Goal: Task Accomplishment & Management: Use online tool/utility

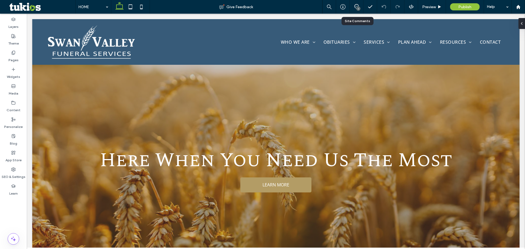
click at [354, 3] on div "1" at bounding box center [357, 7] width 14 height 14
click at [355, 3] on div "1" at bounding box center [357, 7] width 14 height 14
click at [357, 7] on div "1" at bounding box center [359, 9] width 4 height 4
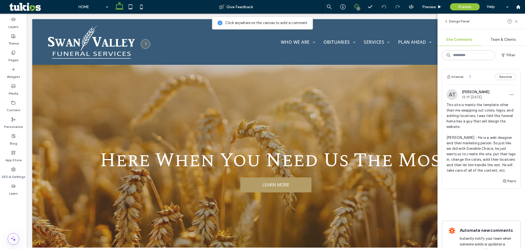
click at [359, 5] on icon at bounding box center [357, 6] width 4 height 4
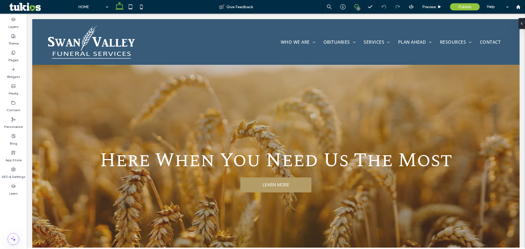
click at [359, 5] on icon at bounding box center [357, 6] width 4 height 4
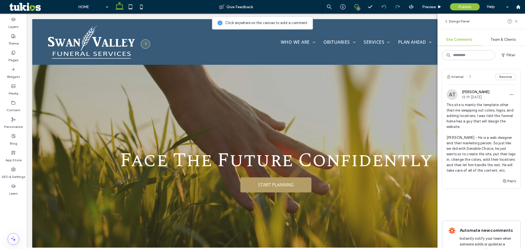
click at [359, 4] on span at bounding box center [356, 6] width 13 height 4
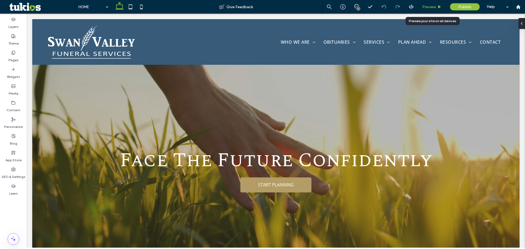
click at [436, 7] on span "Preview" at bounding box center [430, 7] width 14 height 5
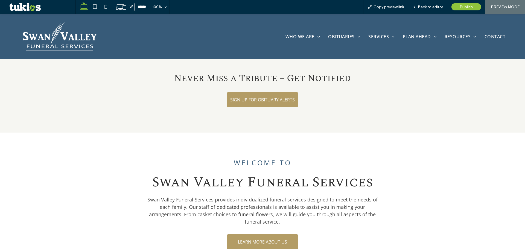
scroll to position [547, 0]
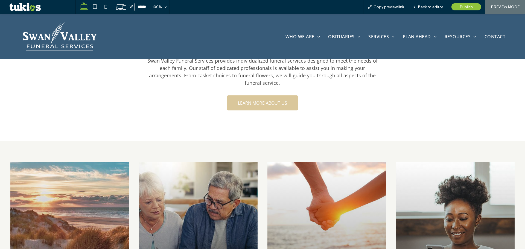
drag, startPoint x: 253, startPoint y: 89, endPoint x: 249, endPoint y: 91, distance: 4.9
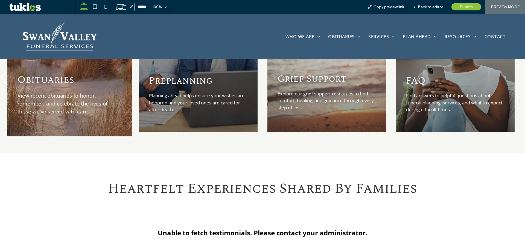
scroll to position [712, 0]
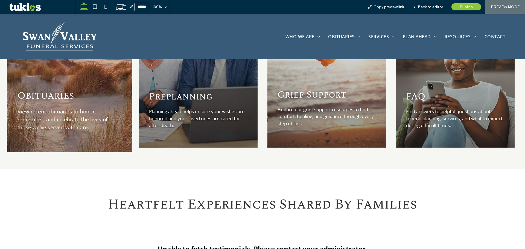
click at [76, 94] on div "Obituaries View recent obituaries to honor, remember, and celebrate the lives o…" at bounding box center [70, 111] width 104 height 50
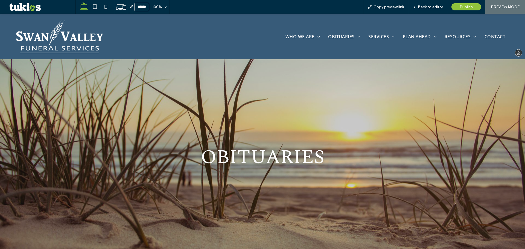
drag, startPoint x: 51, startPoint y: 46, endPoint x: 51, endPoint y: 60, distance: 13.7
click at [51, 46] on img at bounding box center [60, 36] width 90 height 36
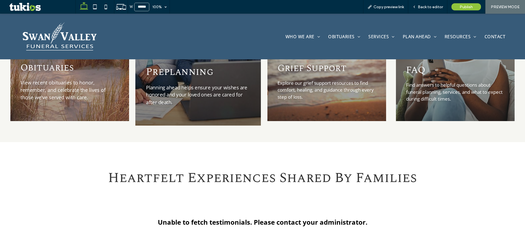
scroll to position [739, 0]
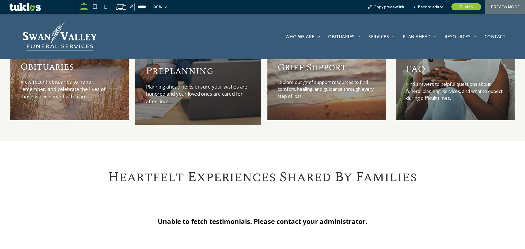
click at [214, 87] on p "Planning ahead helps ensure your wishes are honored and your loved ones are car…" at bounding box center [198, 94] width 104 height 22
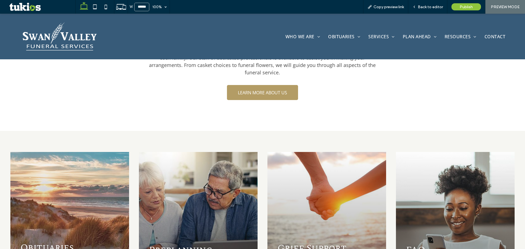
scroll to position [657, 0]
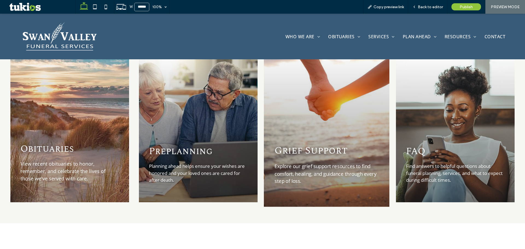
click at [352, 127] on div "Grief Support Explore our grief support resources to find comfort, healing, and…" at bounding box center [327, 127] width 126 height 158
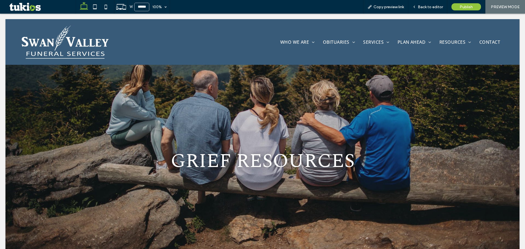
scroll to position [0, 0]
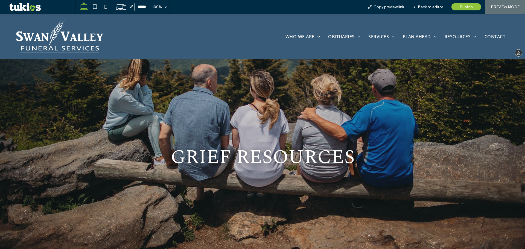
click at [63, 28] on img at bounding box center [60, 36] width 90 height 36
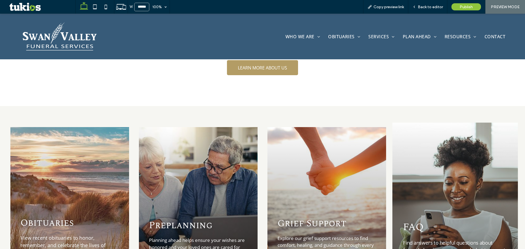
scroll to position [657, 0]
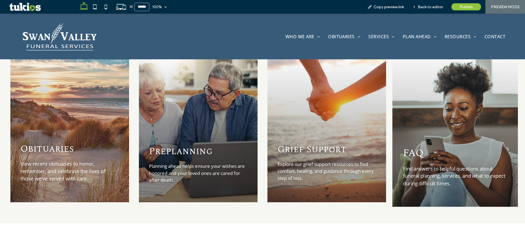
click at [431, 125] on div "FAQ Find answers to helpful questions about funeral planning, services, and wha…" at bounding box center [456, 127] width 126 height 158
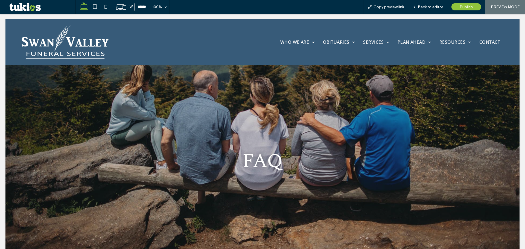
scroll to position [0, 0]
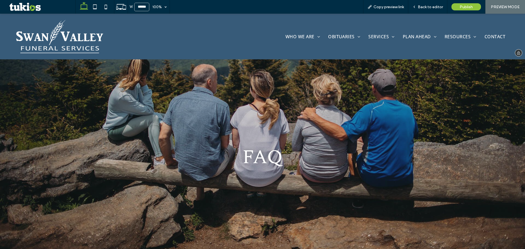
click at [72, 42] on img at bounding box center [60, 36] width 90 height 36
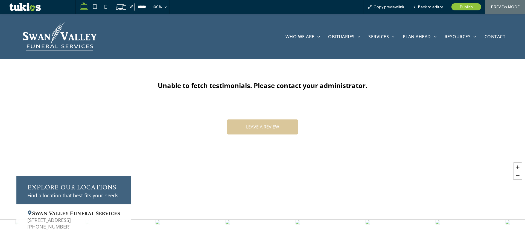
scroll to position [874, 0]
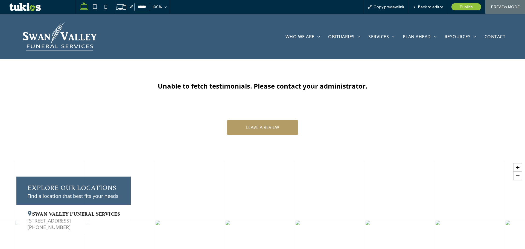
drag, startPoint x: 251, startPoint y: 112, endPoint x: 234, endPoint y: 99, distance: 21.9
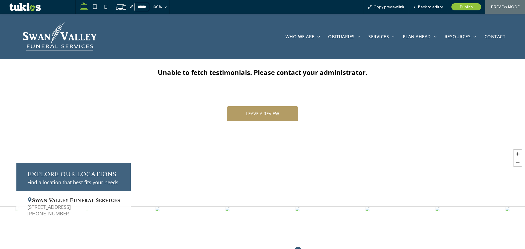
scroll to position [902, 0]
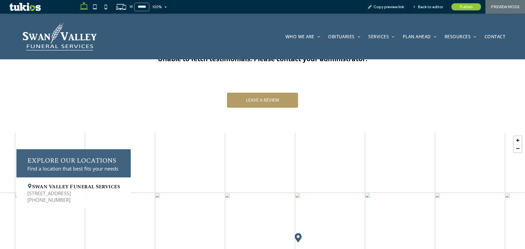
click at [117, 183] on span "Swan Valley Funeral Services" at bounding box center [73, 186] width 92 height 7
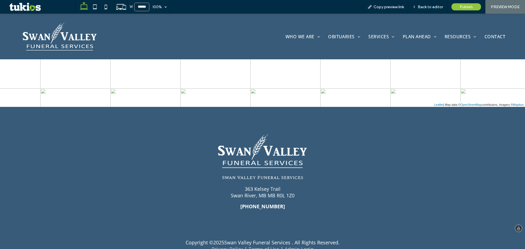
scroll to position [1147, 0]
drag, startPoint x: 295, startPoint y: 240, endPoint x: 237, endPoint y: 169, distance: 92.2
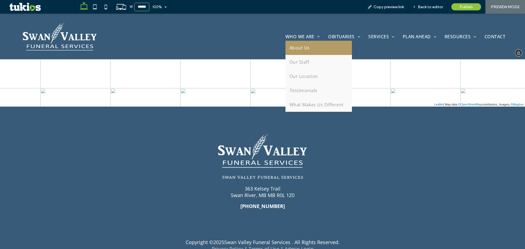
click at [307, 48] on link "About Us" at bounding box center [319, 48] width 66 height 14
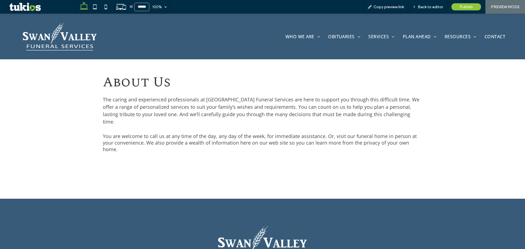
scroll to position [212, 0]
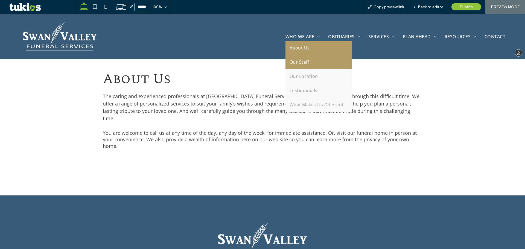
click at [303, 62] on span "Our Staff" at bounding box center [299, 62] width 19 height 6
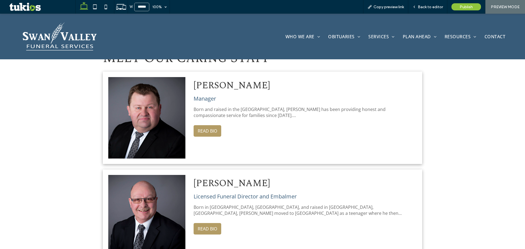
scroll to position [246, 0]
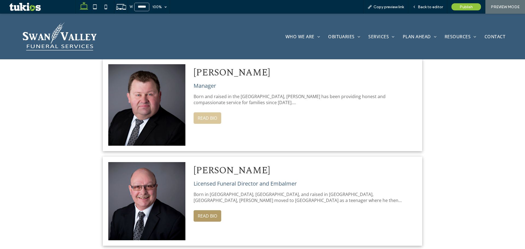
click at [216, 119] on button "READ BIO" at bounding box center [208, 117] width 28 height 11
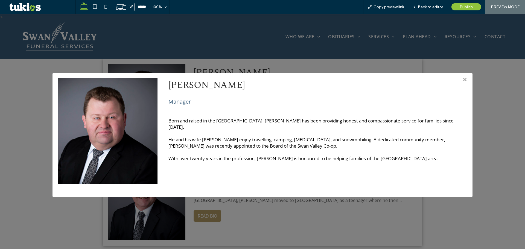
click at [299, 61] on div "> × Lorne Shevernoha Manager Born and raised in the Swan River Valley, Lorne ha…" at bounding box center [262, 132] width 525 height 236
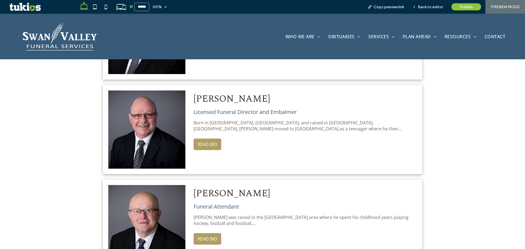
scroll to position [328, 0]
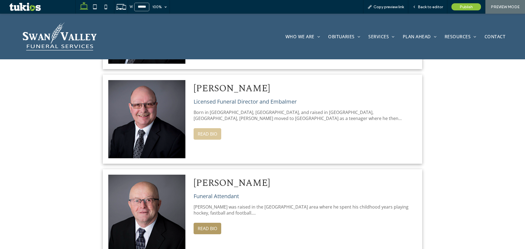
click at [218, 132] on button "READ BIO" at bounding box center [208, 133] width 28 height 11
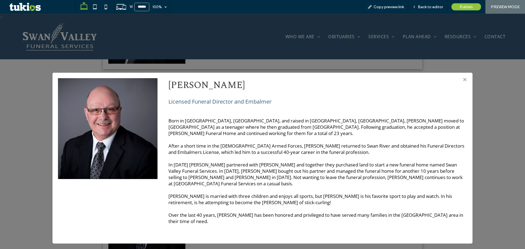
click at [253, 52] on div "> × Jim Webster Licensed Funeral Director and Embalmer Born in Elkhorn, Manitob…" at bounding box center [262, 132] width 525 height 236
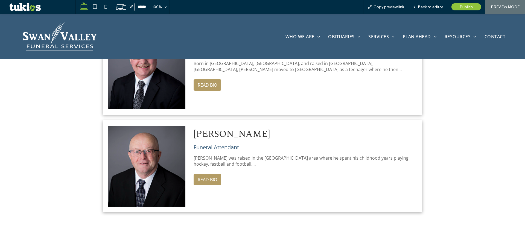
scroll to position [383, 0]
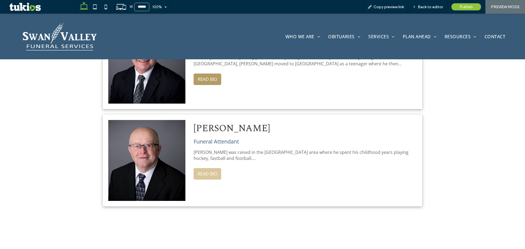
drag, startPoint x: 211, startPoint y: 173, endPoint x: 219, endPoint y: 162, distance: 13.7
click at [211, 173] on button "READ BIO" at bounding box center [208, 173] width 28 height 11
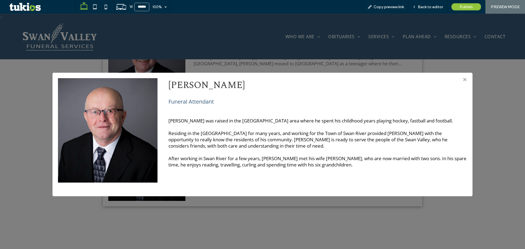
click at [274, 48] on div "> × Lloyd Nemetchek Funeral Attendant Lloyd was raised in the Minitonas area wh…" at bounding box center [262, 132] width 525 height 236
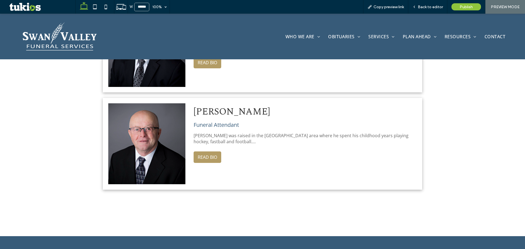
scroll to position [465, 0]
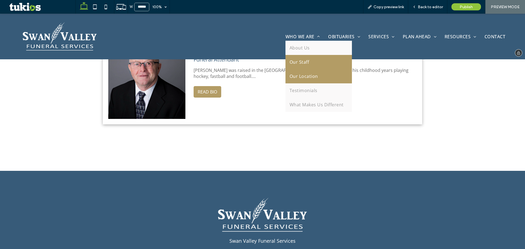
click at [303, 76] on span "Our Location" at bounding box center [304, 76] width 28 height 6
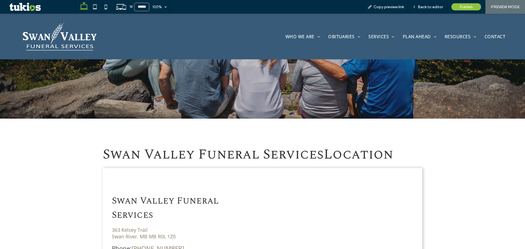
scroll to position [219, 0]
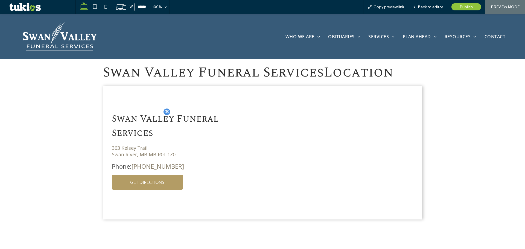
drag, startPoint x: 137, startPoint y: 149, endPoint x: 133, endPoint y: 117, distance: 32.8
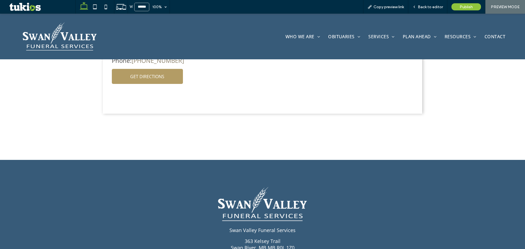
scroll to position [328, 0]
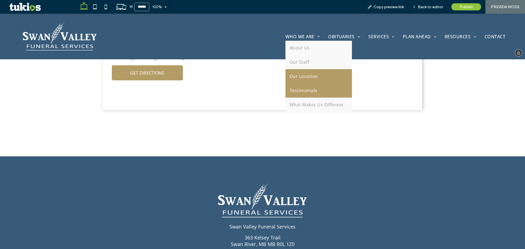
click at [311, 88] on span "Testimonials" at bounding box center [304, 91] width 28 height 6
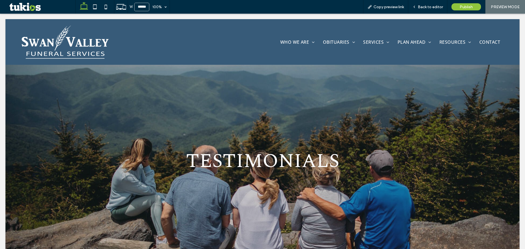
scroll to position [0, 0]
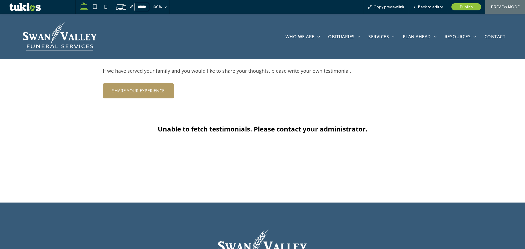
scroll to position [246, 0]
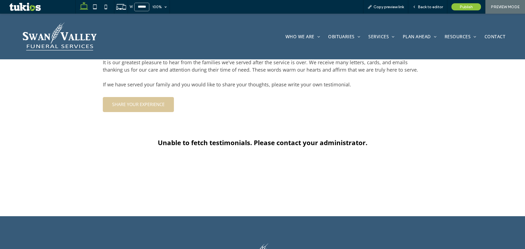
click at [155, 108] on link "SHARE YOUR EXPERIENCE" at bounding box center [138, 104] width 71 height 15
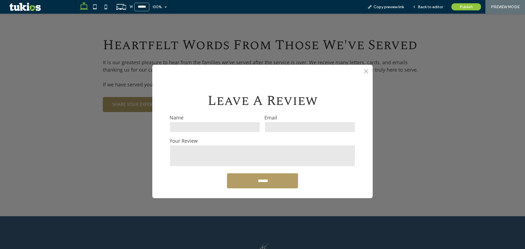
click at [217, 134] on div "Name" at bounding box center [215, 123] width 95 height 23
click at [217, 133] on div "Name" at bounding box center [215, 123] width 95 height 23
click at [208, 128] on input "text" at bounding box center [215, 127] width 91 height 11
type input "***"
click at [362, 69] on div ".st0-1091118977{fill-rule:evenodd;clip-rule:evenodd;}" at bounding box center [262, 70] width 221 height 11
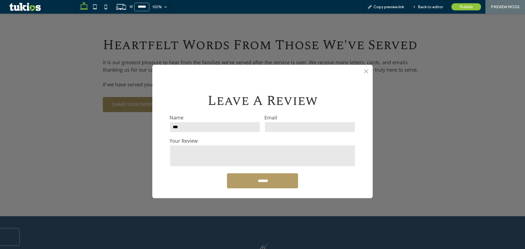
click at [364, 71] on icon ".st0-1091118977{fill-rule:evenodd;clip-rule:evenodd;}" at bounding box center [366, 71] width 4 height 4
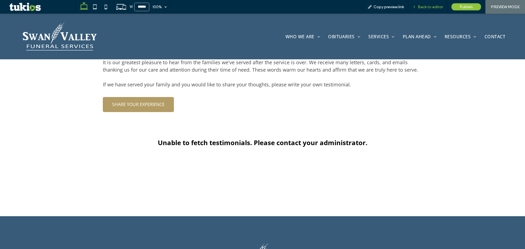
click at [421, 7] on div "Back to editor" at bounding box center [428, 7] width 39 height 14
drag, startPoint x: 421, startPoint y: 8, endPoint x: 325, endPoint y: 4, distance: 97.0
click at [421, 8] on span "Back to editor" at bounding box center [430, 7] width 25 height 5
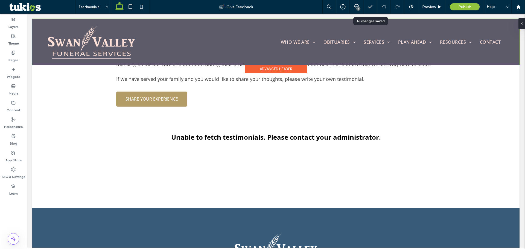
scroll to position [239, 0]
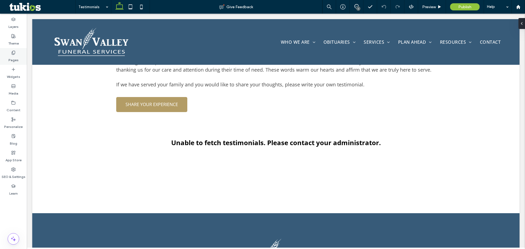
drag, startPoint x: 4, startPoint y: 61, endPoint x: 21, endPoint y: 56, distance: 17.0
click at [4, 61] on div "Pages" at bounding box center [13, 56] width 27 height 17
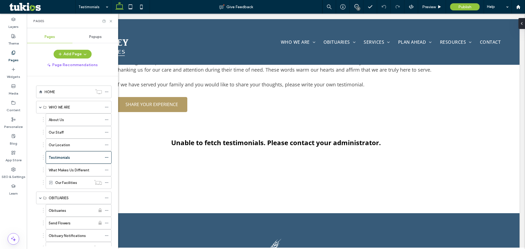
click at [91, 34] on div "Popups" at bounding box center [96, 37] width 46 height 12
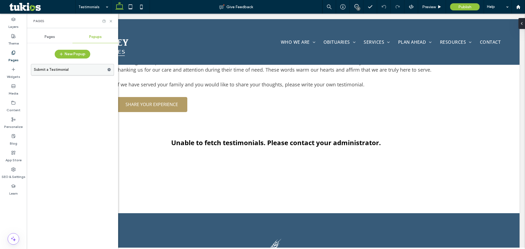
click at [70, 70] on label "Submit a Testimonial" at bounding box center [70, 69] width 73 height 11
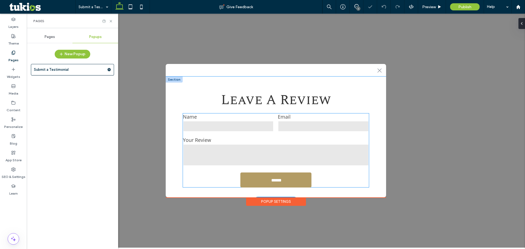
click at [286, 138] on label "Your Review" at bounding box center [276, 140] width 186 height 7
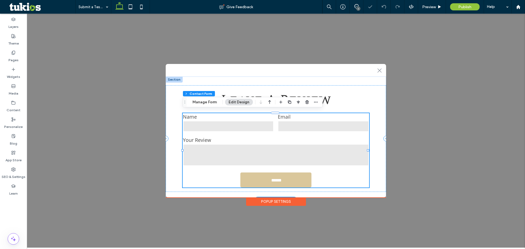
type input "*"
type input "***"
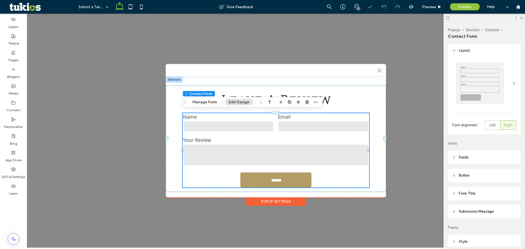
click at [209, 101] on button "Manage Form" at bounding box center [204, 102] width 31 height 7
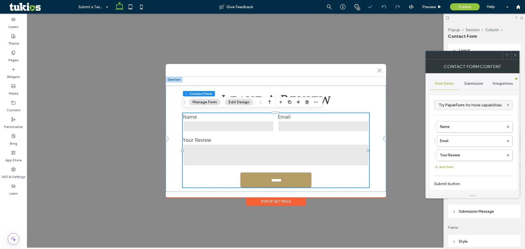
click at [477, 80] on div "Submission" at bounding box center [473, 84] width 29 height 12
drag, startPoint x: 445, startPoint y: 111, endPoint x: 443, endPoint y: 113, distance: 3.3
click at [444, 111] on label "New submission notification" at bounding box center [474, 109] width 73 height 11
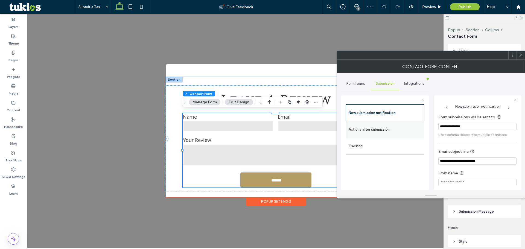
click at [409, 129] on label "Actions after submission" at bounding box center [385, 129] width 73 height 11
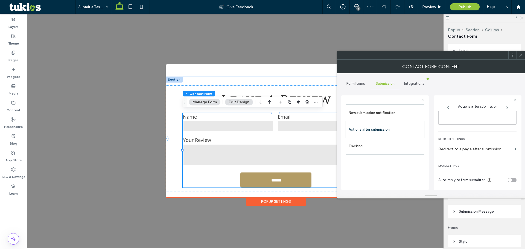
click at [508, 179] on div "toggle" at bounding box center [510, 180] width 4 height 4
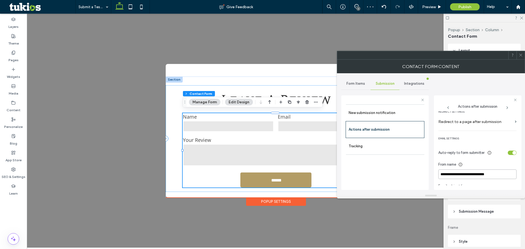
drag, startPoint x: 502, startPoint y: 173, endPoint x: 504, endPoint y: 178, distance: 5.4
click at [502, 173] on input "**********" at bounding box center [478, 175] width 78 height 10
type input "**********"
click at [508, 154] on div "toggle" at bounding box center [512, 153] width 9 height 4
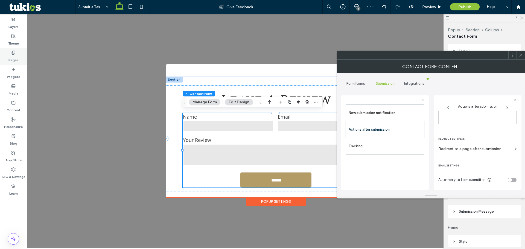
click at [11, 54] on icon at bounding box center [13, 53] width 4 height 4
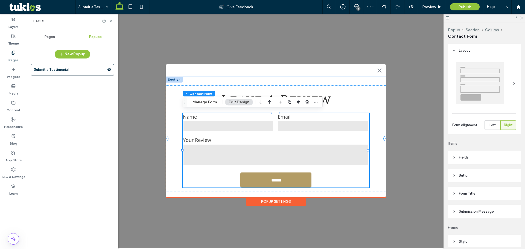
click at [48, 33] on div "Pages" at bounding box center [50, 37] width 46 height 12
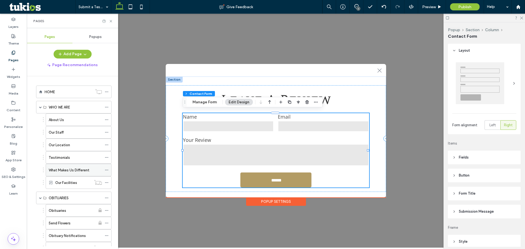
click at [68, 169] on label "What Makes Us Different" at bounding box center [69, 171] width 41 height 10
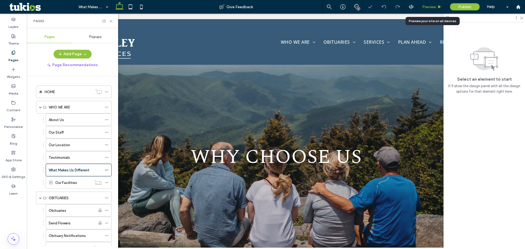
click at [431, 9] on div "Preview" at bounding box center [432, 7] width 28 height 14
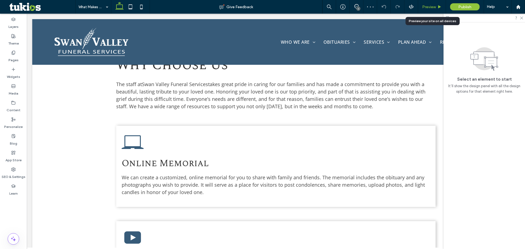
click at [429, 5] on span "Preview" at bounding box center [430, 7] width 14 height 5
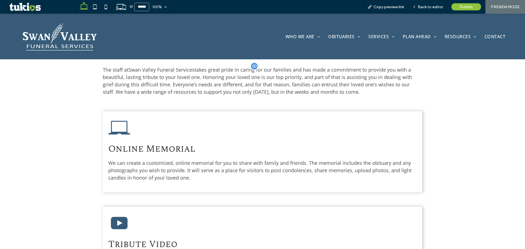
scroll to position [22, 0]
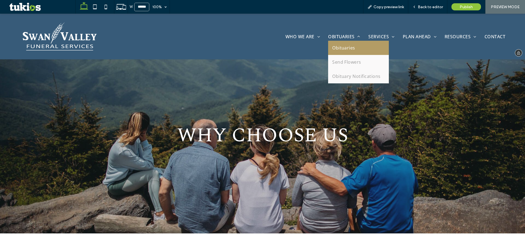
click at [337, 52] on link "Obituaries" at bounding box center [358, 48] width 61 height 14
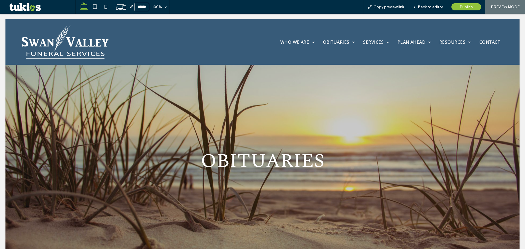
scroll to position [0, 0]
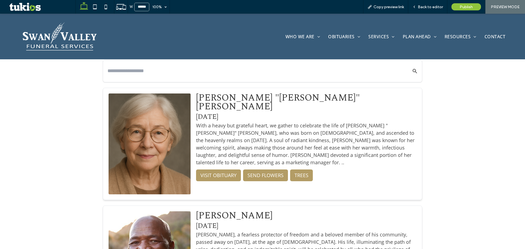
scroll to position [246, 0]
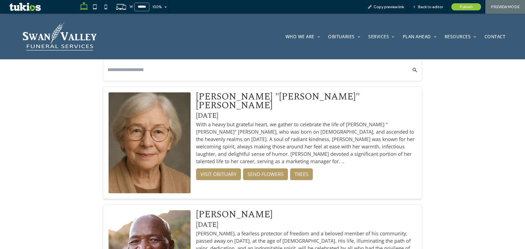
click at [201, 71] on input "text" at bounding box center [255, 70] width 294 height 10
type input "*"
click at [406, 63] on button "Search Obituaries" at bounding box center [412, 69] width 12 height 13
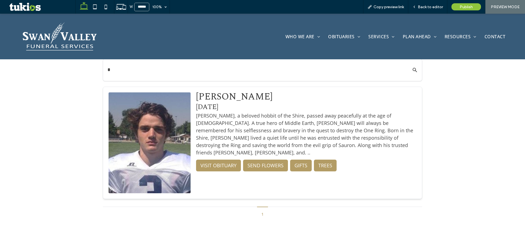
drag, startPoint x: 177, startPoint y: 70, endPoint x: 68, endPoint y: 70, distance: 109.5
click at [64, 68] on div "Local Obituaries * Frodo Baggins Mar 23, 2022 Frodo Baggins, a beloved hobbit o…" at bounding box center [262, 125] width 525 height 233
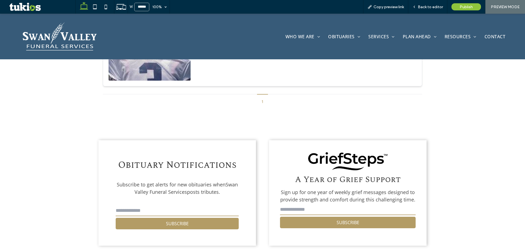
scroll to position [438, 0]
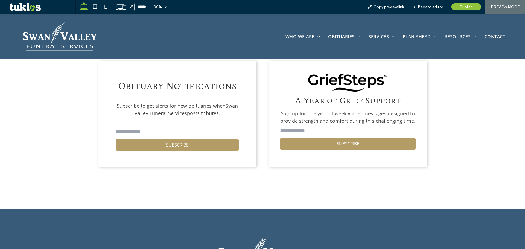
click at [200, 128] on input "email" at bounding box center [177, 132] width 123 height 11
type input "**"
click at [317, 132] on input "email" at bounding box center [348, 131] width 136 height 11
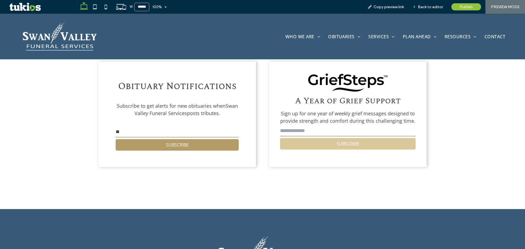
click at [296, 142] on button "SUBSCRIBE" at bounding box center [348, 143] width 136 height 11
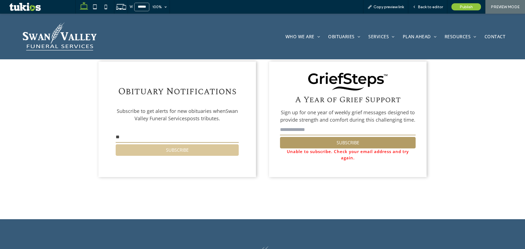
click at [217, 142] on form "** SUBSCRIBE" at bounding box center [177, 143] width 123 height 25
click at [210, 146] on button "SUBSCRIBE" at bounding box center [177, 149] width 123 height 11
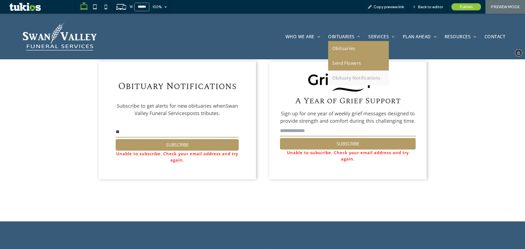
drag, startPoint x: 341, startPoint y: 67, endPoint x: 341, endPoint y: 81, distance: 13.7
click at [341, 67] on link "Send Flowers" at bounding box center [358, 63] width 61 height 15
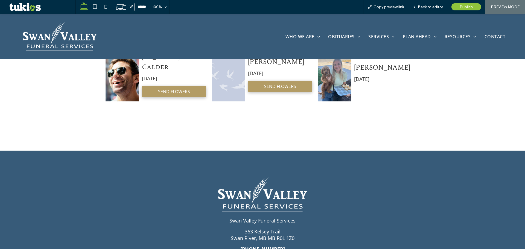
scroll to position [438, 0]
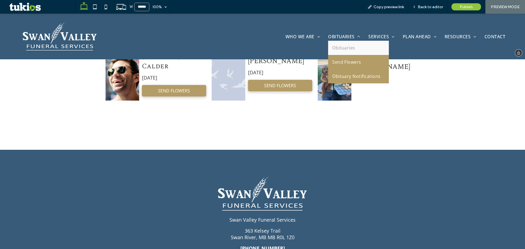
drag, startPoint x: 330, startPoint y: 73, endPoint x: 330, endPoint y: 87, distance: 14.0
click at [332, 73] on span "Obituary Notifications" at bounding box center [356, 76] width 48 height 6
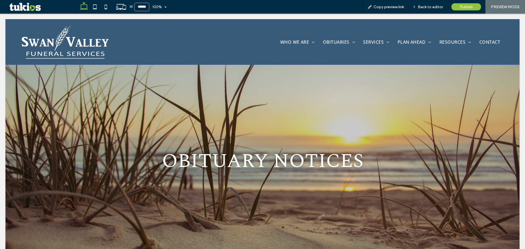
scroll to position [0, 0]
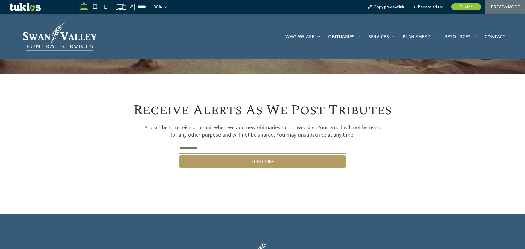
scroll to position [192, 0]
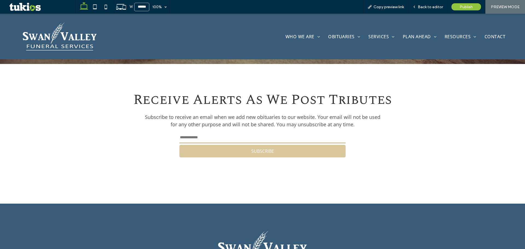
drag, startPoint x: 248, startPoint y: 135, endPoint x: 253, endPoint y: 145, distance: 10.5
click at [249, 137] on input "email" at bounding box center [263, 137] width 166 height 11
type input "***"
click at [319, 152] on button "SUBSCRIBE" at bounding box center [263, 151] width 166 height 13
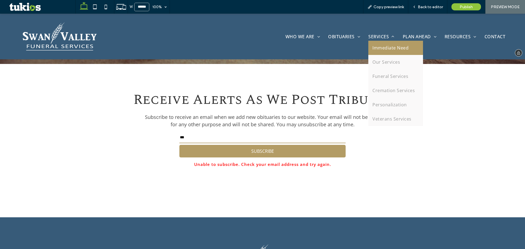
click at [376, 44] on link "Immediate Need" at bounding box center [396, 48] width 55 height 14
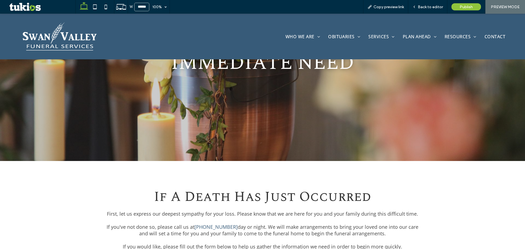
scroll to position [164, 0]
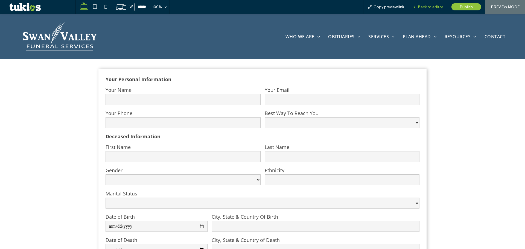
click at [433, 6] on span "Back to editor" at bounding box center [430, 7] width 25 height 5
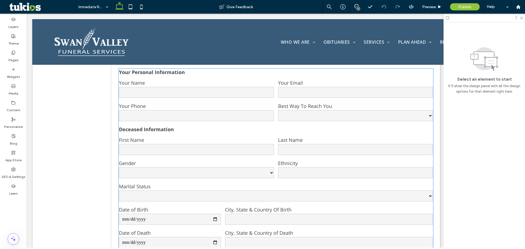
scroll to position [294, 0]
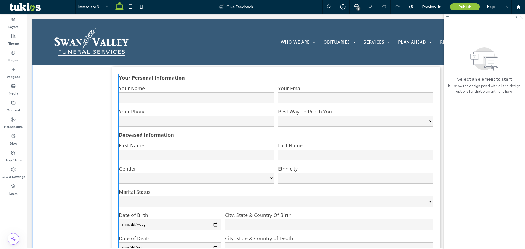
click at [270, 103] on div "Your Name" at bounding box center [196, 94] width 159 height 23
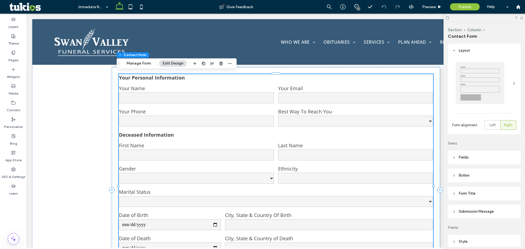
type input "*"
type input "***"
click at [131, 64] on button "Manage Form" at bounding box center [138, 63] width 31 height 7
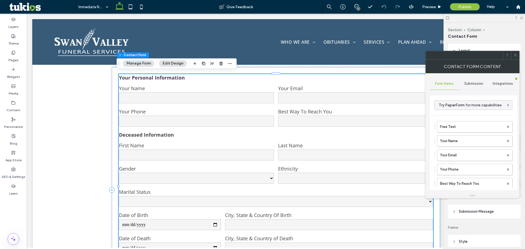
click at [470, 84] on span "Submission" at bounding box center [474, 84] width 19 height 4
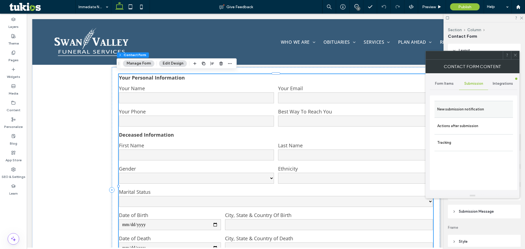
click at [455, 107] on label "New submission notification" at bounding box center [474, 109] width 73 height 11
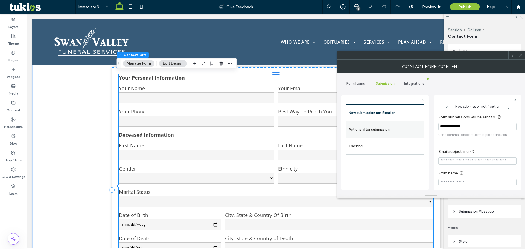
click at [406, 130] on label "Actions after submission" at bounding box center [385, 129] width 73 height 11
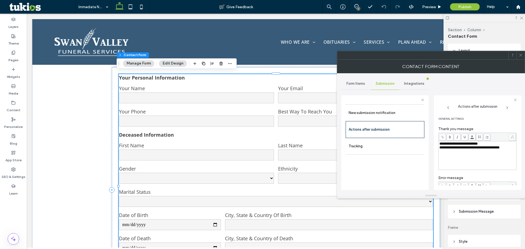
scroll to position [94, 0]
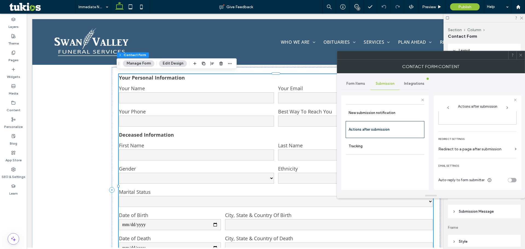
click at [511, 177] on div "Auto-reply to form submitter" at bounding box center [478, 180] width 78 height 10
click at [508, 180] on div "toggle" at bounding box center [510, 180] width 4 height 4
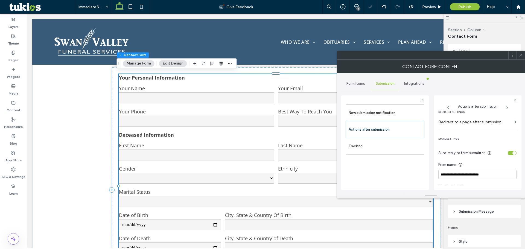
scroll to position [122, 0]
click at [499, 173] on input "**********" at bounding box center [478, 175] width 78 height 10
click at [513, 153] on div "toggle" at bounding box center [515, 153] width 4 height 4
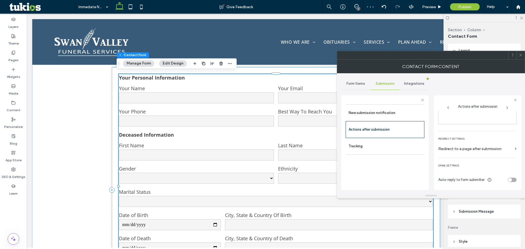
scroll to position [95, 0]
click at [430, 7] on span "Preview" at bounding box center [430, 7] width 14 height 5
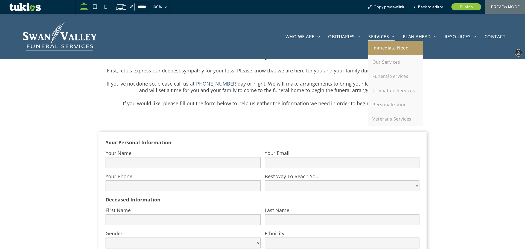
scroll to position [137, 0]
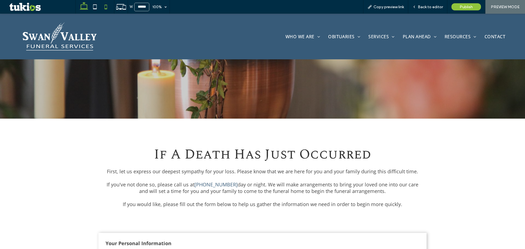
click at [106, 9] on use at bounding box center [106, 7] width 2 height 4
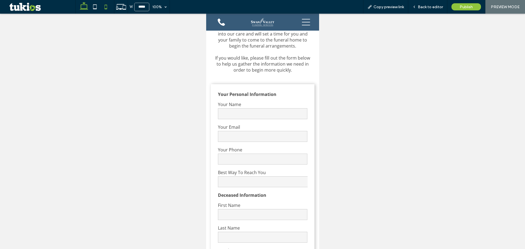
click at [83, 6] on icon at bounding box center [84, 6] width 11 height 11
type input "******"
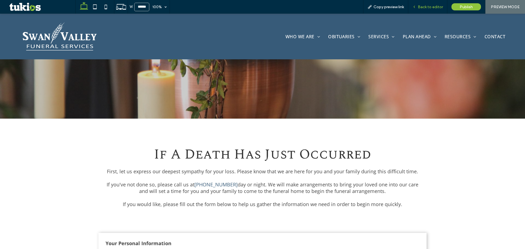
click at [439, 7] on span "Back to editor" at bounding box center [430, 7] width 25 height 5
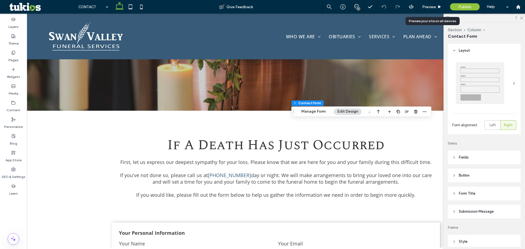
drag, startPoint x: 304, startPoint y: 112, endPoint x: 330, endPoint y: 114, distance: 26.0
click at [305, 112] on button "Manage Form" at bounding box center [313, 111] width 31 height 7
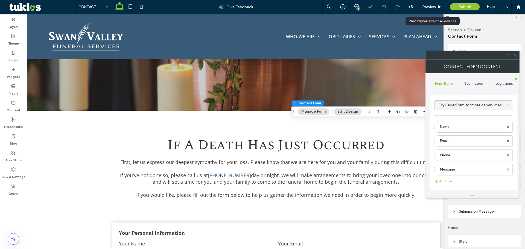
click at [470, 80] on div "Submission" at bounding box center [473, 84] width 29 height 12
click at [457, 110] on label "New submission notification" at bounding box center [474, 109] width 73 height 11
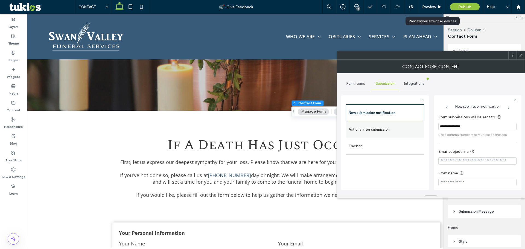
click at [402, 130] on label "Actions after submission" at bounding box center [385, 129] width 73 height 11
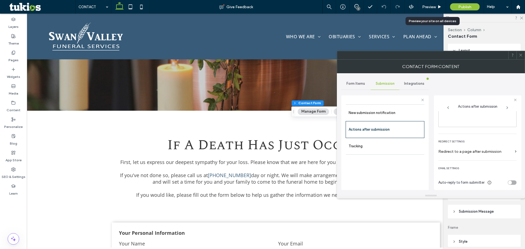
scroll to position [94, 0]
drag, startPoint x: 508, startPoint y: 183, endPoint x: 504, endPoint y: 179, distance: 5.8
click at [508, 183] on div "Auto-reply to form submitter" at bounding box center [478, 180] width 78 height 10
click at [505, 179] on div "Auto-reply to form submitter" at bounding box center [478, 180] width 78 height 10
click at [508, 179] on div "toggle" at bounding box center [510, 180] width 4 height 4
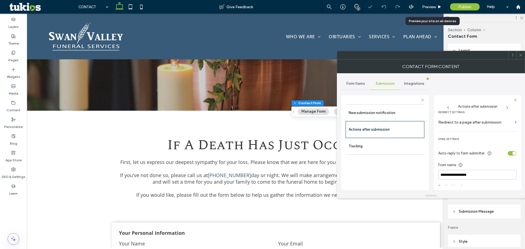
scroll to position [122, 0]
click at [491, 170] on input "**********" at bounding box center [478, 175] width 78 height 10
paste input "*********"
type input "**********"
drag, startPoint x: 510, startPoint y: 149, endPoint x: 512, endPoint y: 152, distance: 3.1
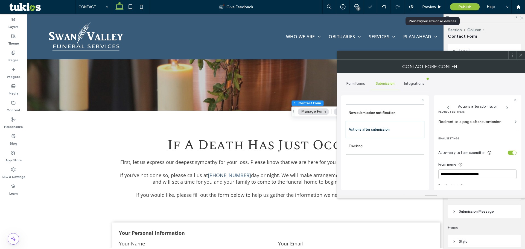
click at [511, 150] on div "Auto-reply to form submitter" at bounding box center [478, 153] width 78 height 10
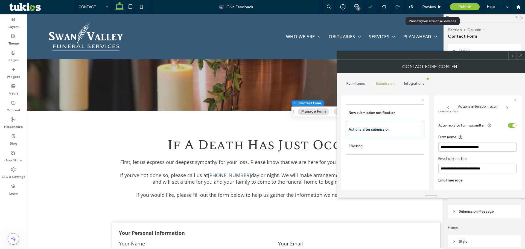
click at [513, 155] on div "**********" at bounding box center [478, 171] width 78 height 135
click at [513, 125] on div "toggle" at bounding box center [515, 126] width 4 height 4
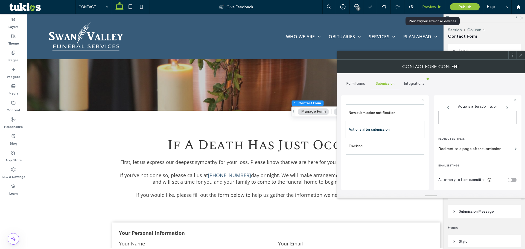
click at [432, 5] on span "Preview" at bounding box center [430, 7] width 14 height 5
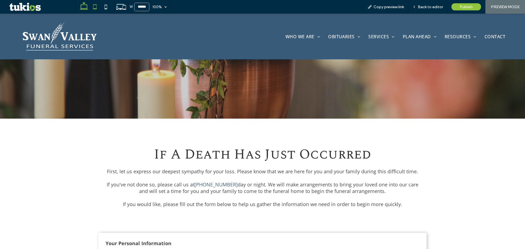
click at [97, 6] on icon at bounding box center [94, 6] width 11 height 11
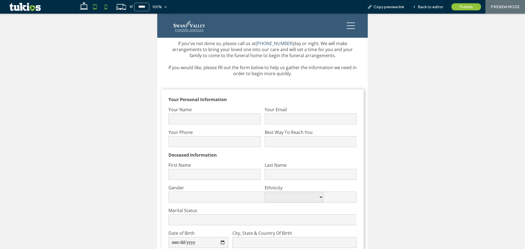
click at [108, 13] on span at bounding box center [105, 7] width 11 height 14
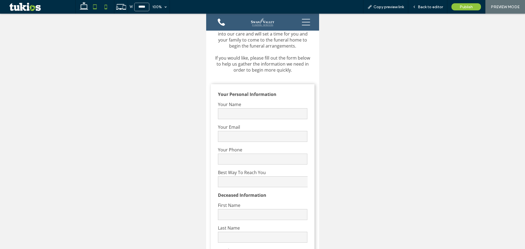
click at [96, 8] on icon at bounding box center [94, 6] width 11 height 11
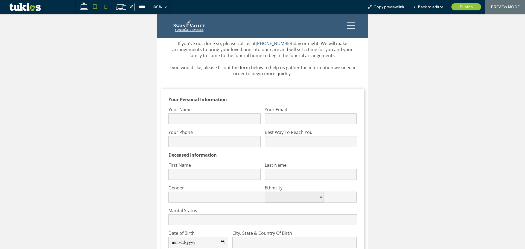
click at [104, 4] on icon at bounding box center [105, 6] width 11 height 11
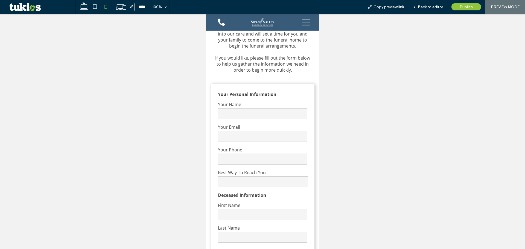
drag, startPoint x: 153, startPoint y: 74, endPoint x: 157, endPoint y: 74, distance: 3.3
click at [157, 74] on div at bounding box center [262, 132] width 525 height 236
click at [79, 8] on icon at bounding box center [84, 6] width 11 height 11
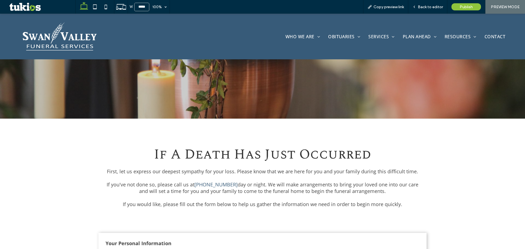
type input "******"
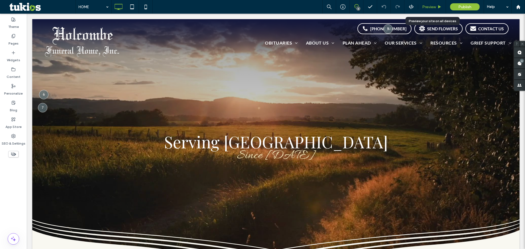
click at [432, 7] on span "Preview" at bounding box center [430, 7] width 14 height 5
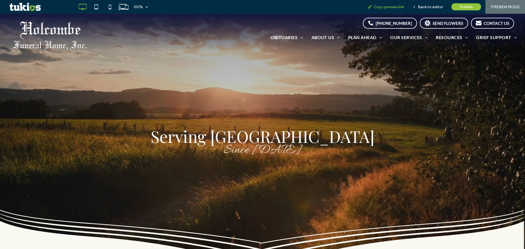
click at [394, 7] on span "Copy preview link" at bounding box center [389, 7] width 30 height 5
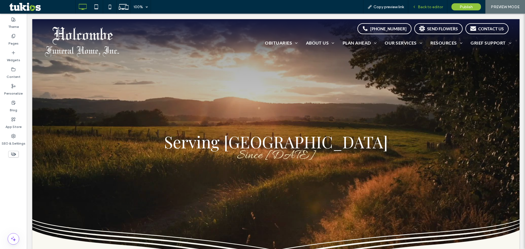
click at [427, 7] on span "Back to editor" at bounding box center [430, 7] width 25 height 5
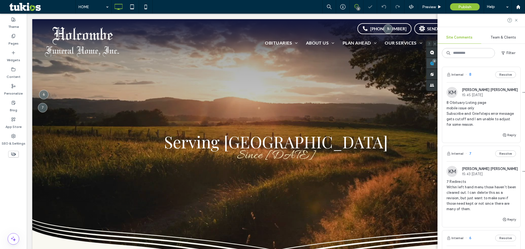
click at [438, 67] on span at bounding box center [432, 63] width 11 height 11
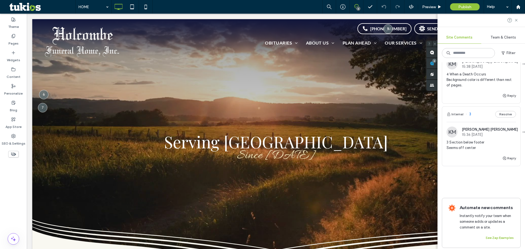
scroll to position [327, 0]
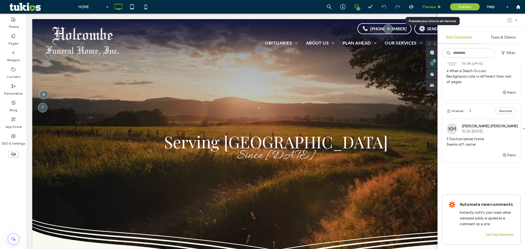
click at [429, 8] on span "Preview" at bounding box center [430, 7] width 14 height 5
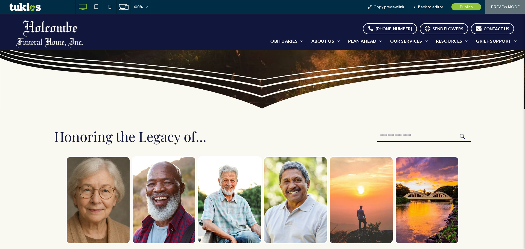
scroll to position [164, 0]
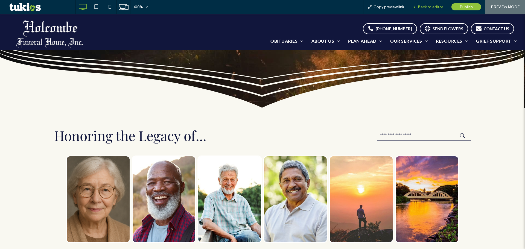
click at [443, 4] on div "Back to editor" at bounding box center [428, 7] width 39 height 14
click at [433, 7] on span "Back to editor" at bounding box center [430, 7] width 25 height 5
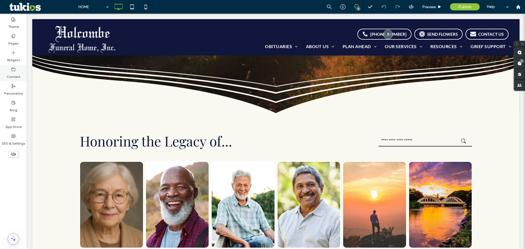
click at [12, 77] on label "Content" at bounding box center [14, 76] width 14 height 8
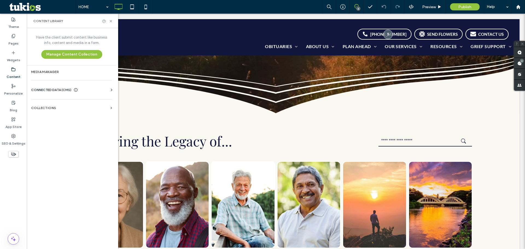
click at [84, 91] on div "CONNECTED DATA (CMS)" at bounding box center [72, 89] width 83 height 5
click at [77, 103] on label "Business Info" at bounding box center [73, 104] width 74 height 4
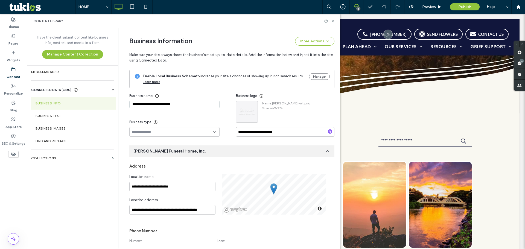
drag, startPoint x: 241, startPoint y: 112, endPoint x: 273, endPoint y: 102, distance: 33.8
click at [273, 102] on span "Name : Holcombe-wt.png" at bounding box center [286, 103] width 48 height 5
click at [4, 144] on label "SEO & Settings" at bounding box center [14, 142] width 24 height 8
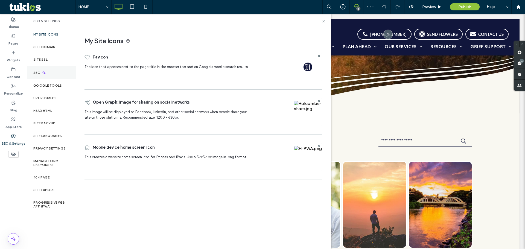
click at [57, 72] on div "SEO" at bounding box center [51, 72] width 49 height 13
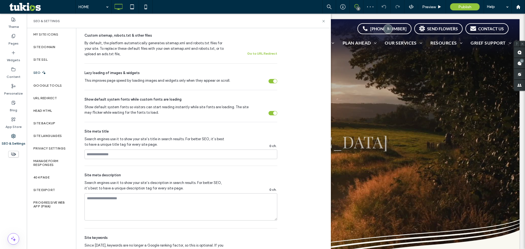
scroll to position [246, 0]
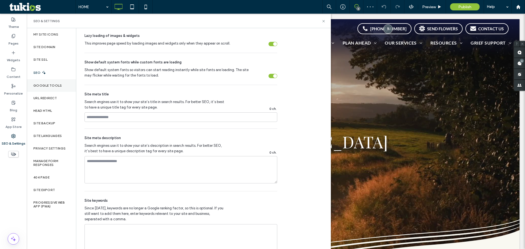
click at [50, 83] on div "Google Tools" at bounding box center [51, 85] width 49 height 13
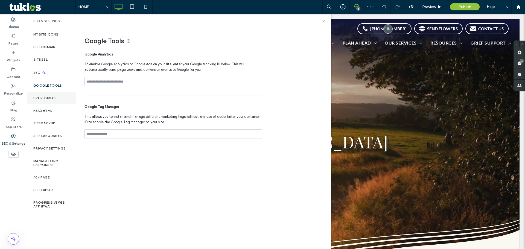
click at [53, 96] on div "URL Redirect" at bounding box center [51, 98] width 49 height 13
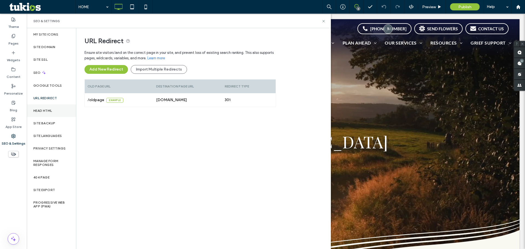
click at [57, 116] on div "Head HTML" at bounding box center [51, 111] width 49 height 13
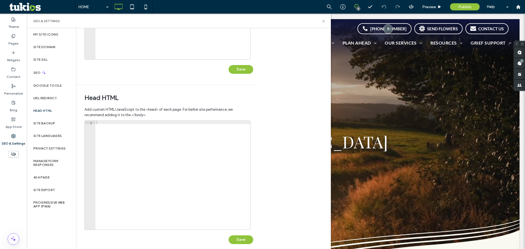
scroll to position [126, 0]
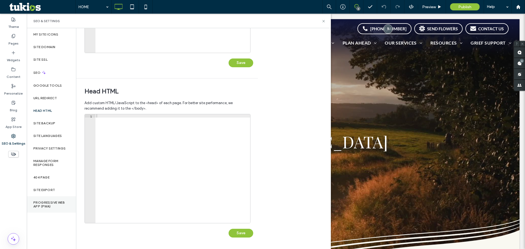
click at [69, 207] on label "Progressive Web App (PWA)" at bounding box center [51, 205] width 36 height 8
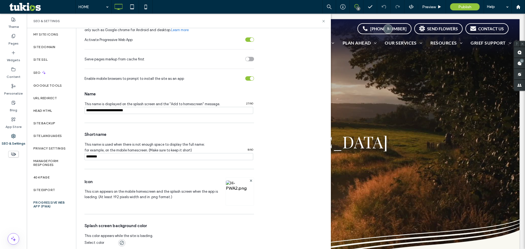
scroll to position [44, 0]
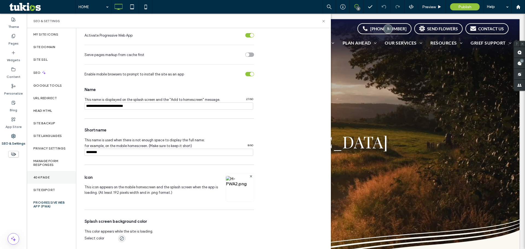
click at [56, 176] on div "404 Page" at bounding box center [51, 177] width 49 height 13
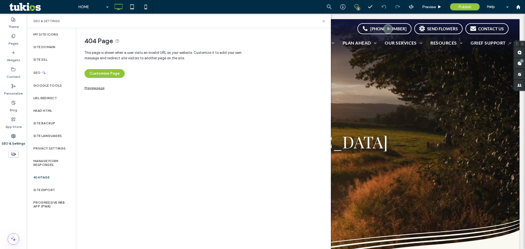
click at [101, 89] on link "Preview page" at bounding box center [95, 87] width 20 height 3
drag, startPoint x: 324, startPoint y: 20, endPoint x: 304, endPoint y: 8, distance: 23.6
click at [324, 20] on icon at bounding box center [324, 21] width 4 height 4
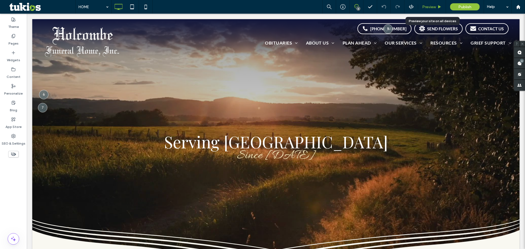
click at [433, 6] on span "Preview" at bounding box center [430, 7] width 14 height 5
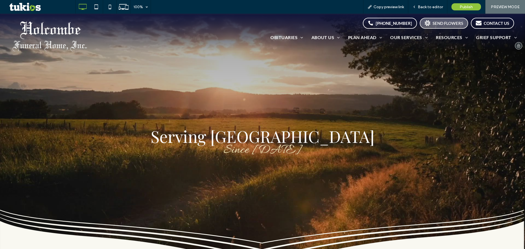
drag, startPoint x: 447, startPoint y: 24, endPoint x: 452, endPoint y: 23, distance: 5.6
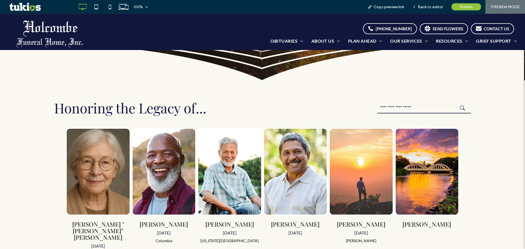
scroll to position [192, 0]
click at [404, 109] on input "text" at bounding box center [425, 108] width 94 height 11
type input "*"
click at [460, 106] on button "submit" at bounding box center [464, 108] width 8 height 5
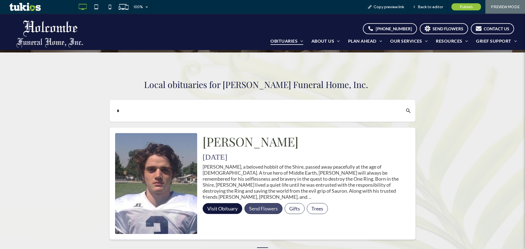
scroll to position [164, 0]
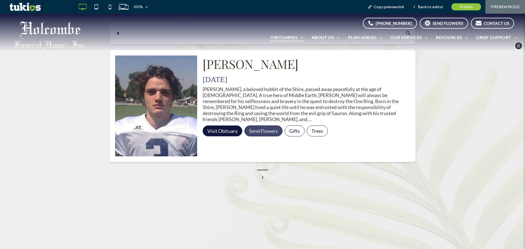
click at [49, 34] on img at bounding box center [50, 37] width 76 height 32
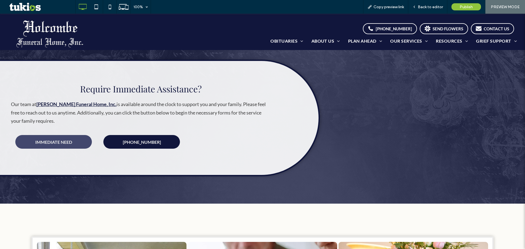
scroll to position [794, 0]
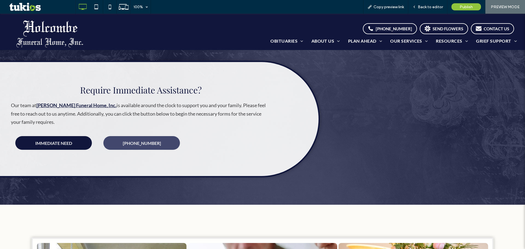
drag, startPoint x: 77, startPoint y: 135, endPoint x: 105, endPoint y: 131, distance: 27.9
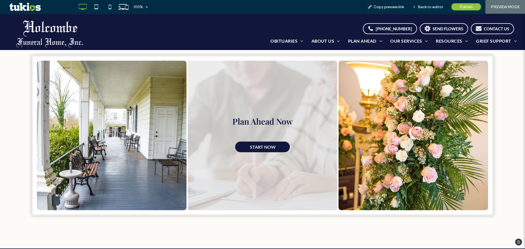
scroll to position [985, 0]
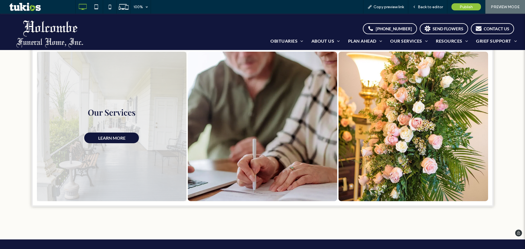
click at [110, 77] on link at bounding box center [112, 127] width 150 height 150
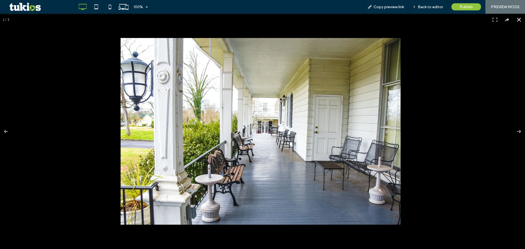
click at [101, 84] on div at bounding box center [262, 132] width 525 height 236
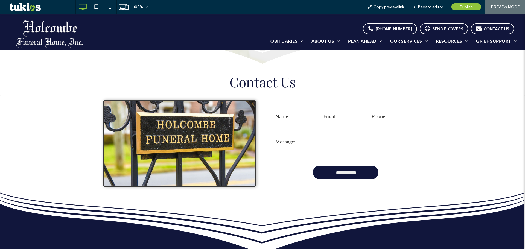
scroll to position [1998, 0]
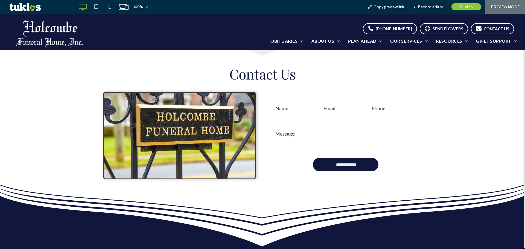
click at [297, 112] on input "text" at bounding box center [298, 116] width 44 height 8
type input "*"
type textarea "*"
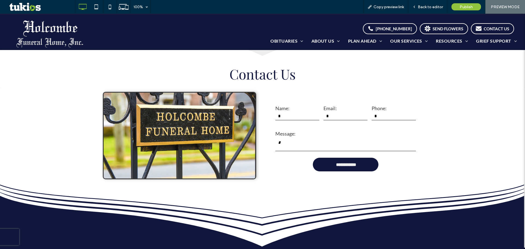
click at [476, 110] on div "**********" at bounding box center [262, 136] width 525 height 96
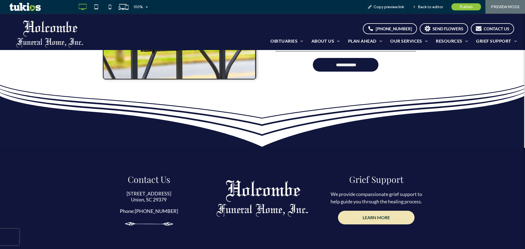
scroll to position [2163, 0]
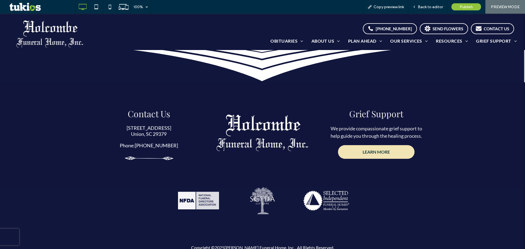
drag, startPoint x: 241, startPoint y: 249, endPoint x: 241, endPoint y: 245, distance: 3.6
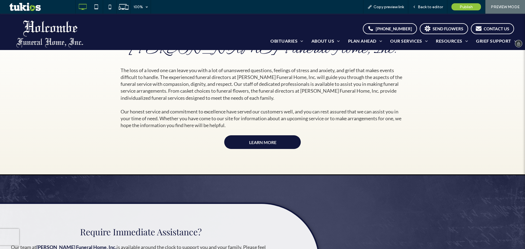
scroll to position [467, 0]
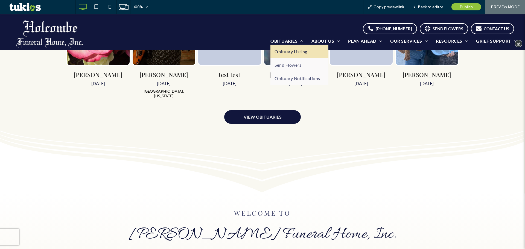
click at [279, 49] on span "Obituary Listing" at bounding box center [291, 51] width 33 height 5
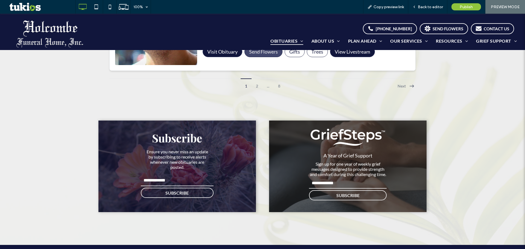
scroll to position [1368, 0]
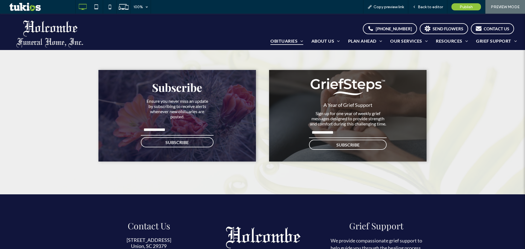
click at [196, 131] on input "email" at bounding box center [177, 130] width 73 height 11
type input "***"
click at [149, 141] on button "SUBSCRIBE" at bounding box center [177, 142] width 73 height 10
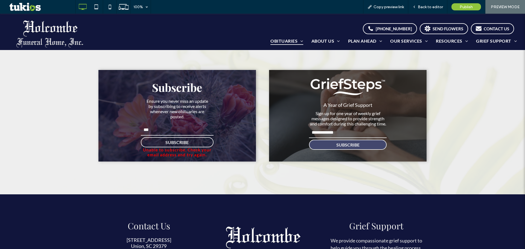
drag, startPoint x: 323, startPoint y: 131, endPoint x: 325, endPoint y: 143, distance: 11.6
click at [324, 133] on input "email" at bounding box center [348, 132] width 78 height 11
type input "***"
click at [321, 148] on button "SUBSCRIBE" at bounding box center [348, 145] width 78 height 10
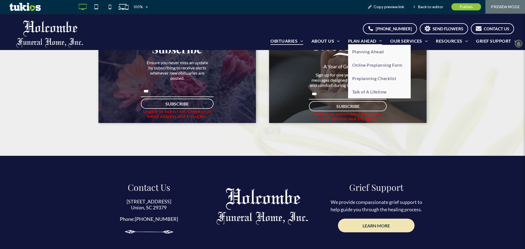
scroll to position [1246, 0]
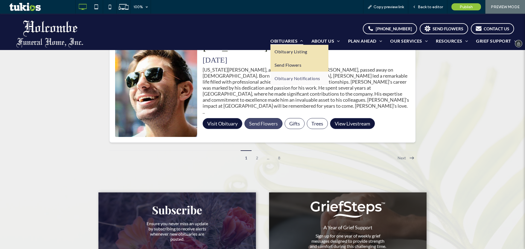
click at [290, 66] on span "Send Flowers" at bounding box center [288, 64] width 27 height 5
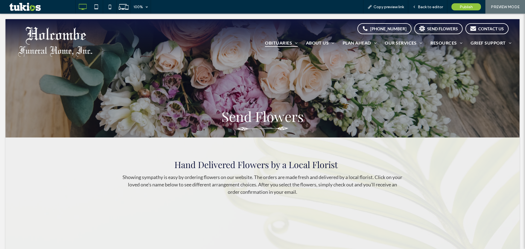
scroll to position [0, 0]
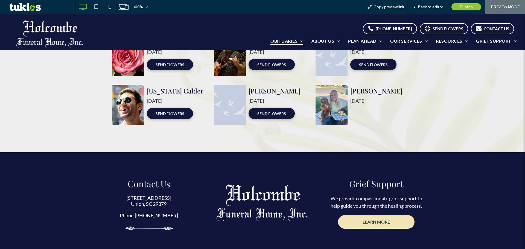
scroll to position [356, 0]
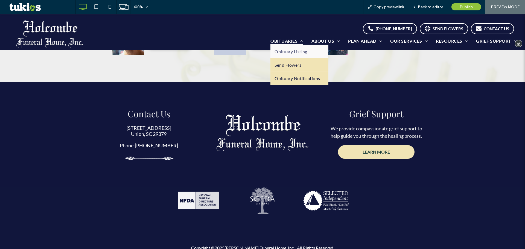
click at [295, 79] on span "Obituary Notifications" at bounding box center [298, 78] width 46 height 5
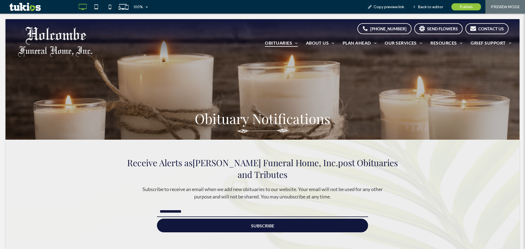
scroll to position [0, 0]
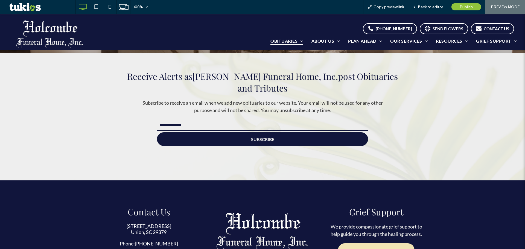
scroll to position [82, 0]
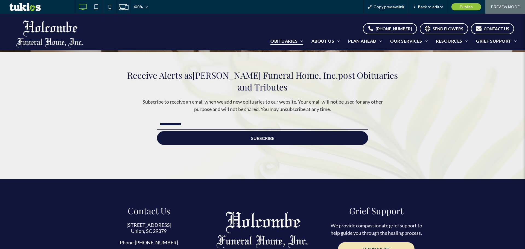
drag, startPoint x: 195, startPoint y: 128, endPoint x: 193, endPoint y: 130, distance: 3.1
click at [195, 128] on input "email" at bounding box center [262, 124] width 211 height 11
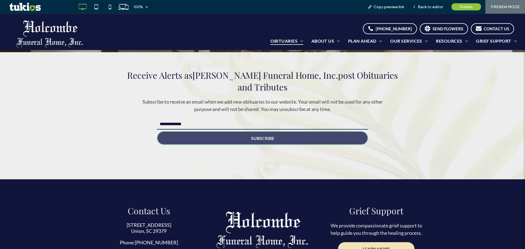
click at [181, 140] on button "SUBSCRIBE" at bounding box center [262, 138] width 211 height 14
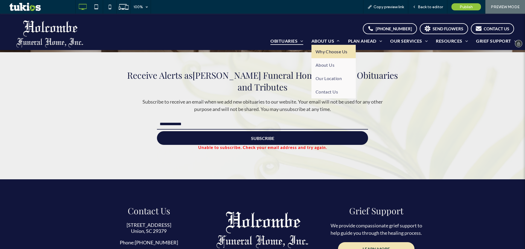
click at [325, 55] on link "Why Choose Us" at bounding box center [334, 51] width 44 height 13
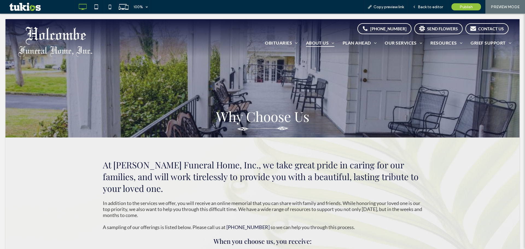
scroll to position [0, 0]
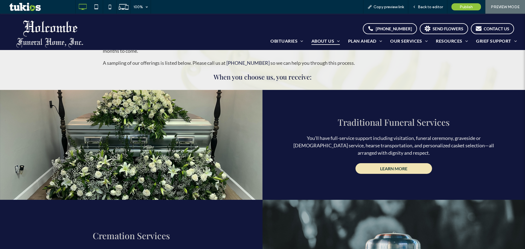
scroll to position [246, 0]
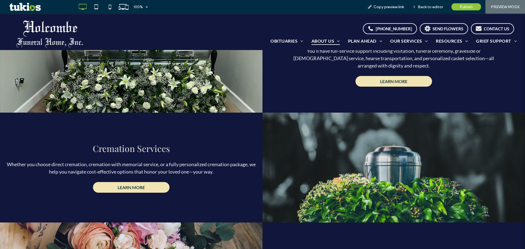
drag, startPoint x: 139, startPoint y: 189, endPoint x: 141, endPoint y: 184, distance: 4.6
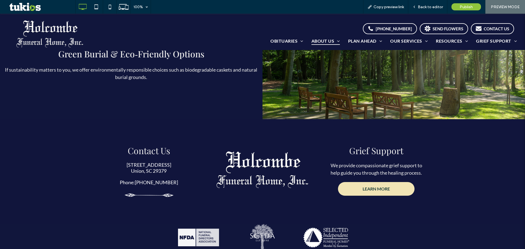
scroll to position [1231, 0]
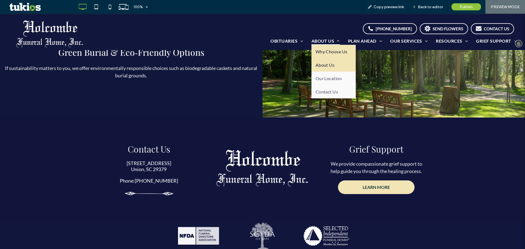
click at [335, 67] on link "About Us" at bounding box center [334, 64] width 44 height 13
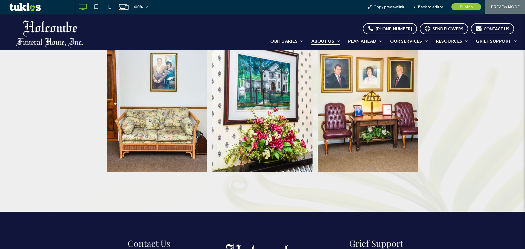
scroll to position [219, 0]
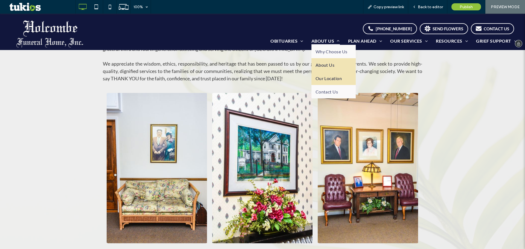
click at [319, 81] on span "Our Location" at bounding box center [329, 78] width 27 height 5
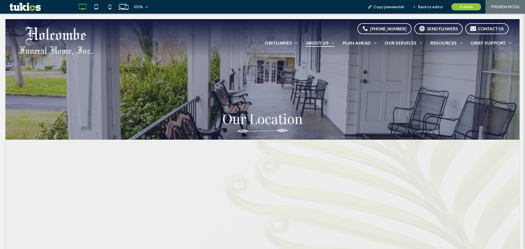
scroll to position [0, 0]
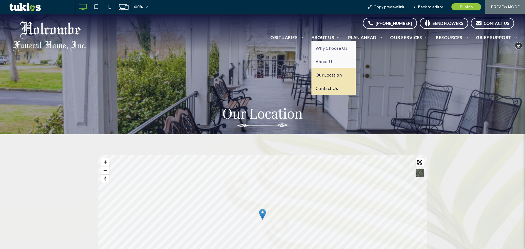
click at [337, 90] on link "Contact Us" at bounding box center [334, 88] width 44 height 13
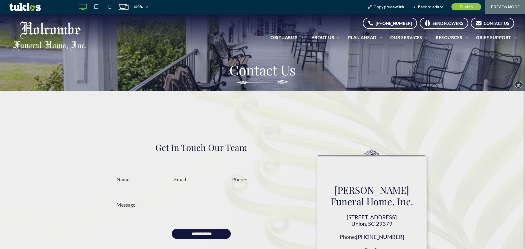
scroll to position [109, 0]
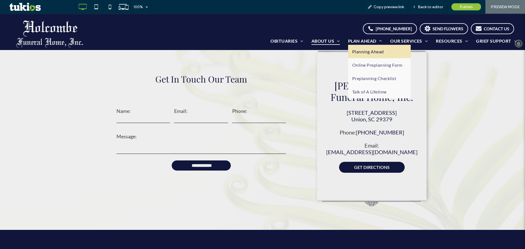
click at [357, 48] on link "Planning Ahead" at bounding box center [379, 51] width 63 height 13
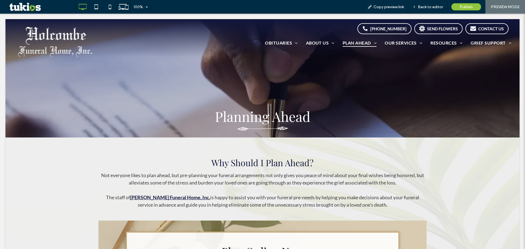
scroll to position [0, 0]
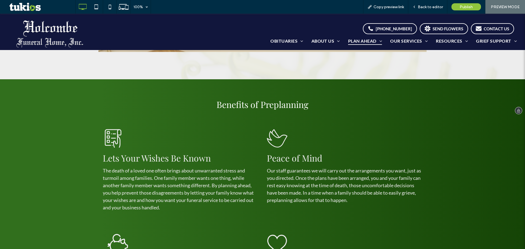
scroll to position [246, 0]
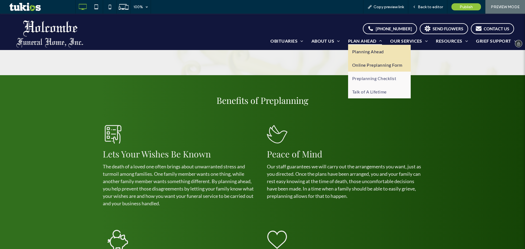
drag, startPoint x: 369, startPoint y: 66, endPoint x: 368, endPoint y: 79, distance: 13.5
click at [369, 66] on span "Online Preplanning Form" at bounding box center [377, 64] width 50 height 5
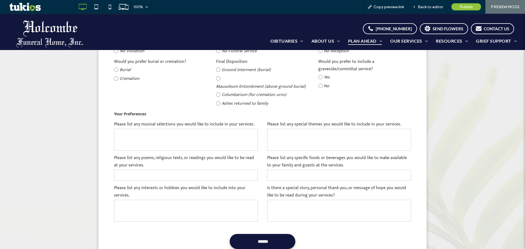
scroll to position [684, 0]
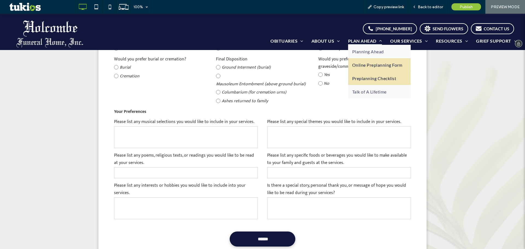
click at [370, 81] on link "Preplanning Checklist" at bounding box center [379, 78] width 63 height 13
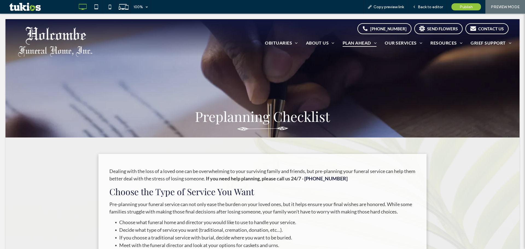
scroll to position [0, 0]
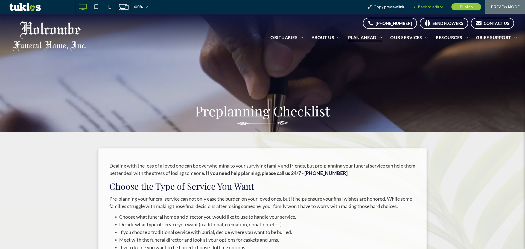
click at [436, 8] on span "Back to editor" at bounding box center [430, 7] width 25 height 5
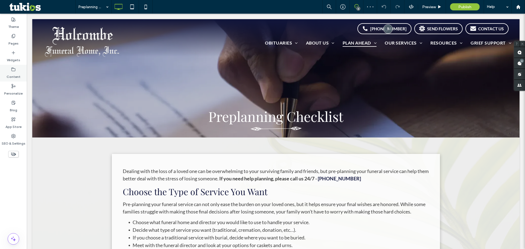
click at [15, 77] on label "Content" at bounding box center [14, 76] width 14 height 8
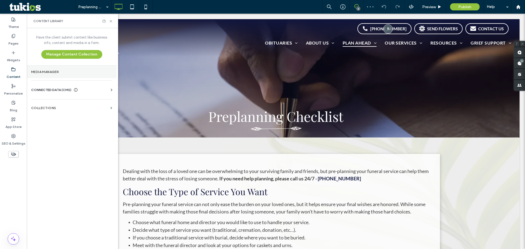
click at [69, 77] on section "Media Manager" at bounding box center [72, 72] width 90 height 13
click at [88, 90] on div "CONNECTED DATA (CMS)" at bounding box center [72, 89] width 83 height 5
click at [85, 106] on section "Business Info" at bounding box center [72, 103] width 83 height 13
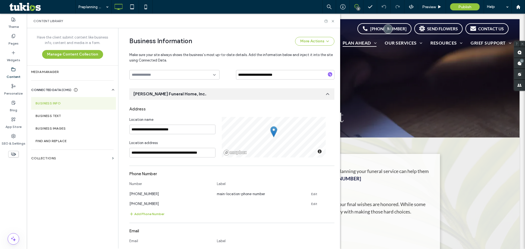
scroll to position [85, 0]
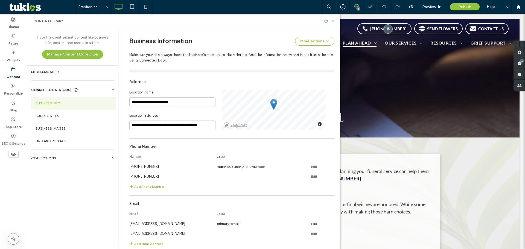
click at [332, 22] on icon at bounding box center [333, 21] width 4 height 4
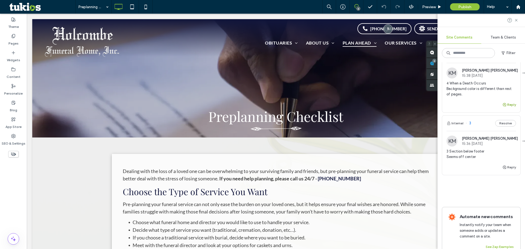
scroll to position [327, 0]
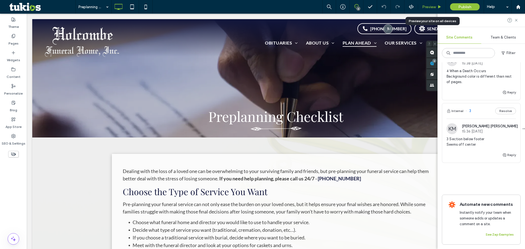
click at [436, 8] on div "Preview" at bounding box center [432, 7] width 28 height 5
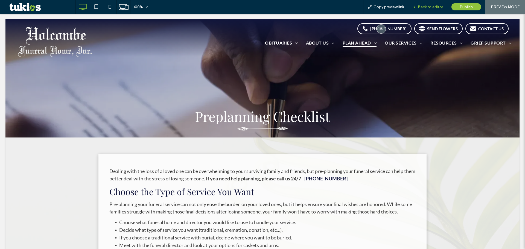
click at [440, 7] on span "Back to editor" at bounding box center [430, 7] width 25 height 5
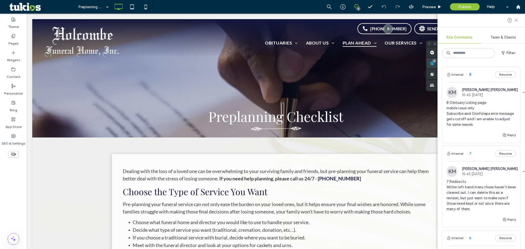
click at [438, 65] on span at bounding box center [432, 63] width 11 height 11
click at [433, 54] on use at bounding box center [432, 52] width 4 height 4
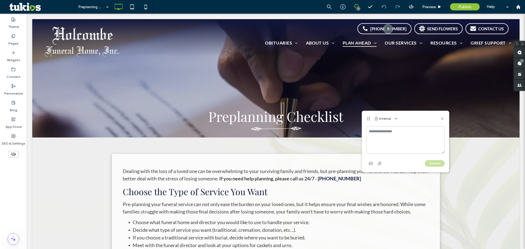
click at [383, 138] on textarea at bounding box center [406, 139] width 78 height 27
type textarea "**********"
click at [436, 164] on button "Submit" at bounding box center [435, 163] width 20 height 7
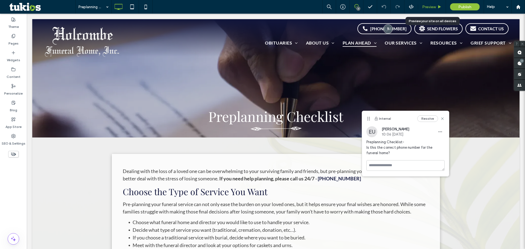
click at [430, 6] on span "Preview" at bounding box center [430, 7] width 14 height 5
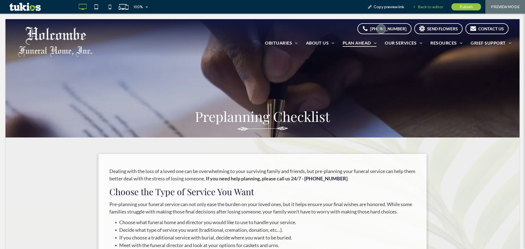
click at [422, 5] on span "Back to editor" at bounding box center [430, 7] width 25 height 5
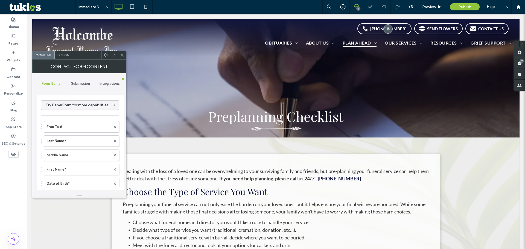
type input "******"
type input "**********"
click at [77, 84] on span "Submission" at bounding box center [80, 84] width 19 height 4
click at [77, 105] on label "New submission notification" at bounding box center [80, 109] width 73 height 11
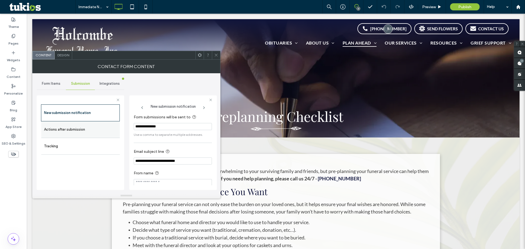
click at [61, 130] on label "Actions after submission" at bounding box center [80, 129] width 73 height 11
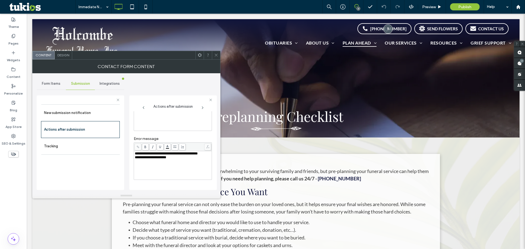
scroll to position [94, 0]
click at [209, 180] on div "toggle" at bounding box center [207, 180] width 9 height 4
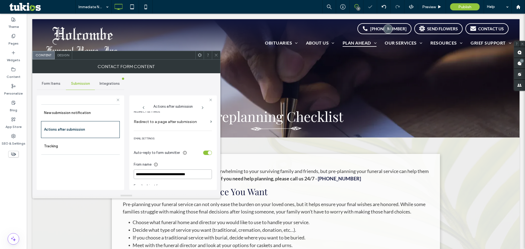
click at [203, 175] on input "**********" at bounding box center [173, 175] width 78 height 10
type input "**********"
drag, startPoint x: 203, startPoint y: 155, endPoint x: 212, endPoint y: 146, distance: 12.6
click at [203, 155] on div "toggle" at bounding box center [207, 153] width 9 height 4
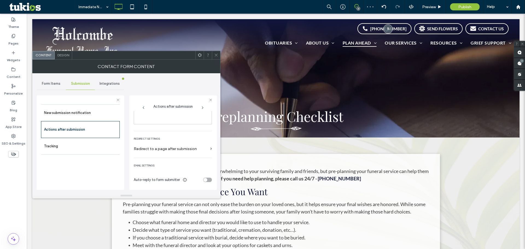
click at [216, 55] on icon at bounding box center [216, 55] width 4 height 4
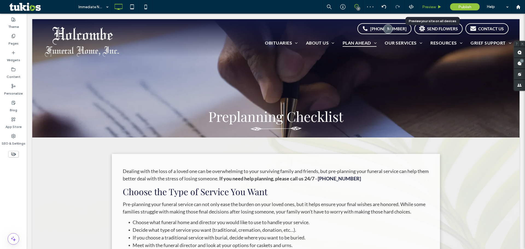
click at [429, 5] on span "Preview" at bounding box center [430, 7] width 14 height 5
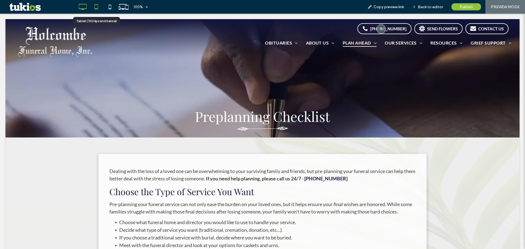
click at [93, 11] on icon at bounding box center [96, 6] width 11 height 11
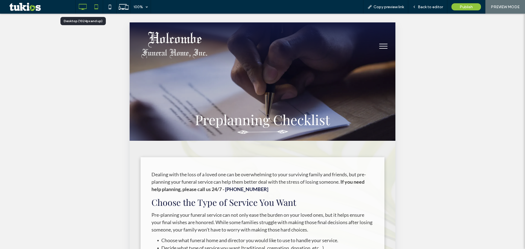
click at [82, 7] on icon at bounding box center [82, 6] width 11 height 11
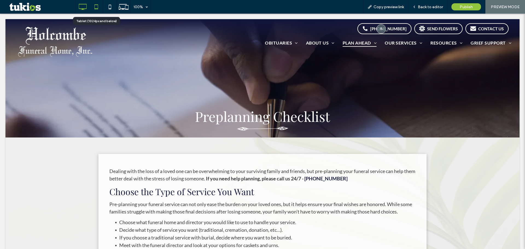
click at [95, 7] on use at bounding box center [96, 6] width 4 height 5
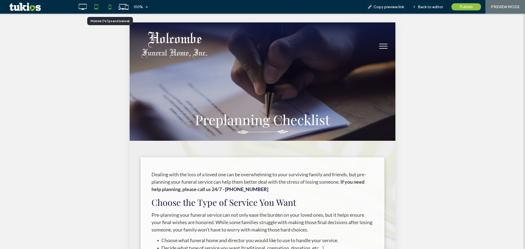
click at [111, 7] on use at bounding box center [110, 7] width 2 height 4
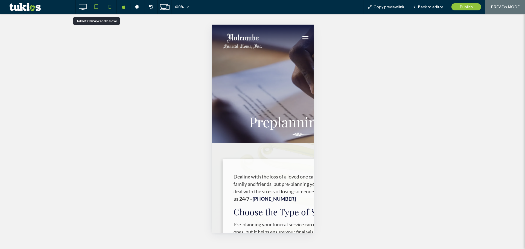
click at [100, 9] on icon at bounding box center [96, 6] width 11 height 11
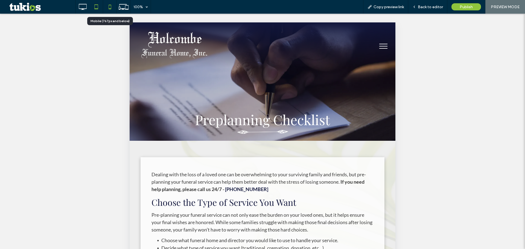
click at [108, 9] on icon at bounding box center [110, 6] width 11 height 11
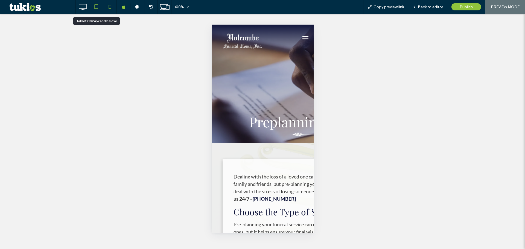
click at [95, 6] on icon at bounding box center [96, 6] width 11 height 11
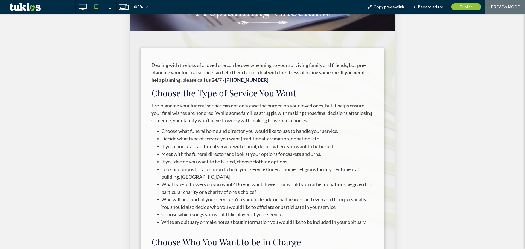
scroll to position [132, 0]
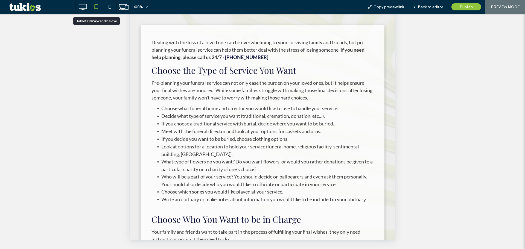
click at [102, 7] on div at bounding box center [95, 6] width 13 height 11
click at [109, 8] on use at bounding box center [110, 7] width 2 height 4
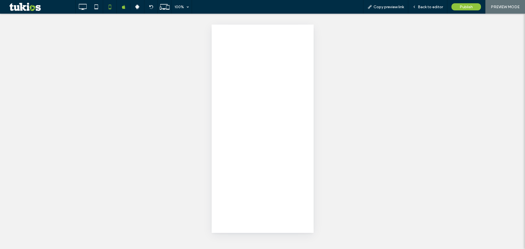
scroll to position [0, 0]
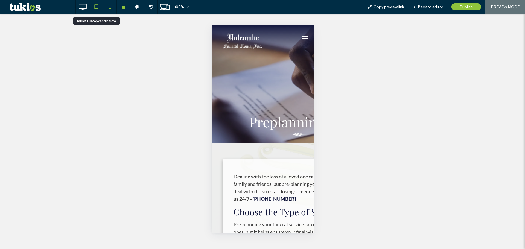
click at [99, 8] on icon at bounding box center [96, 6] width 11 height 11
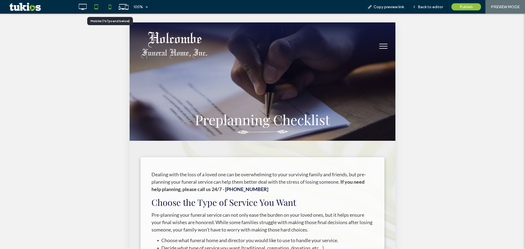
click at [109, 4] on icon at bounding box center [110, 6] width 11 height 11
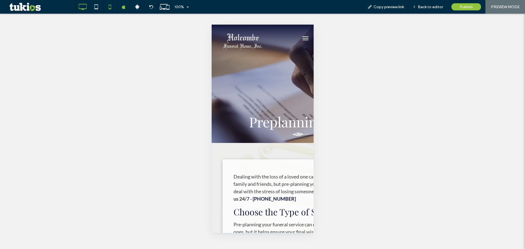
click at [83, 7] on icon at bounding box center [82, 6] width 11 height 11
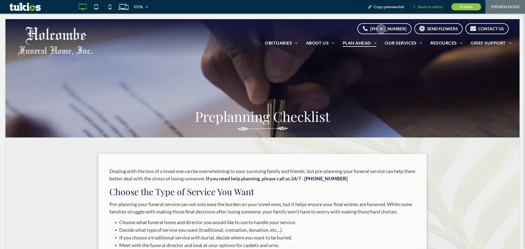
click at [427, 7] on span "Back to editor" at bounding box center [430, 7] width 25 height 5
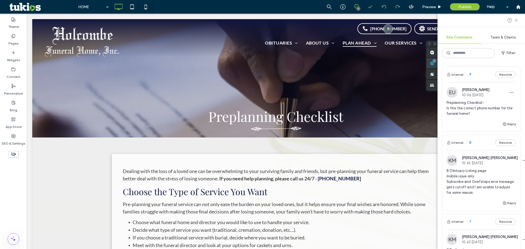
click at [438, 64] on span at bounding box center [432, 63] width 11 height 11
drag, startPoint x: 475, startPoint y: 117, endPoint x: 447, endPoint y: 102, distance: 32.1
click at [447, 102] on div "Preplanning Checklist- Is this the correct phone number for the funeral home?" at bounding box center [482, 110] width 70 height 21
copy span "Preplanning Checklist- Is this the correct phone number for the funeral home?"
